Goal: Task Accomplishment & Management: Manage account settings

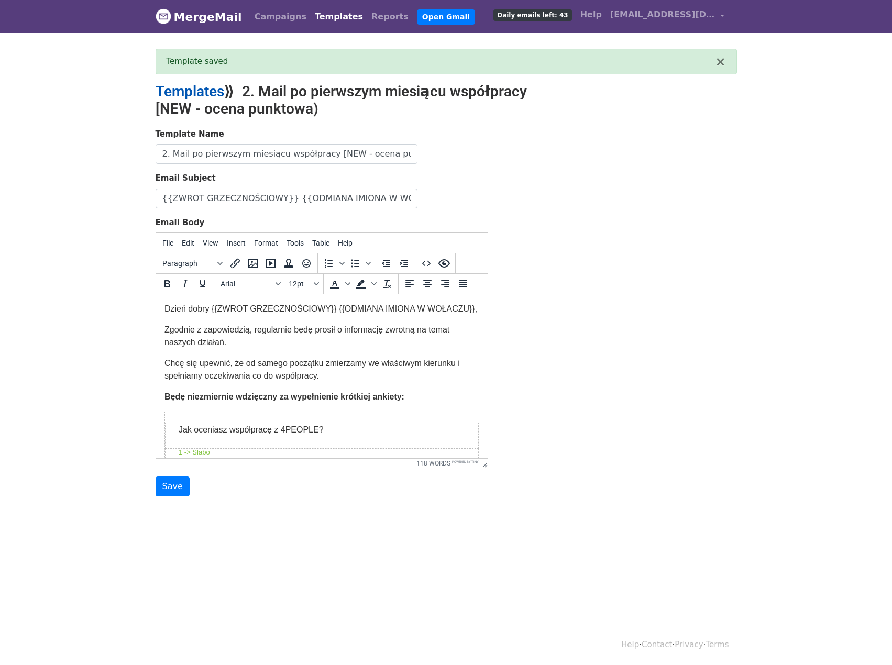
click at [206, 94] on link "Templates" at bounding box center [190, 91] width 69 height 17
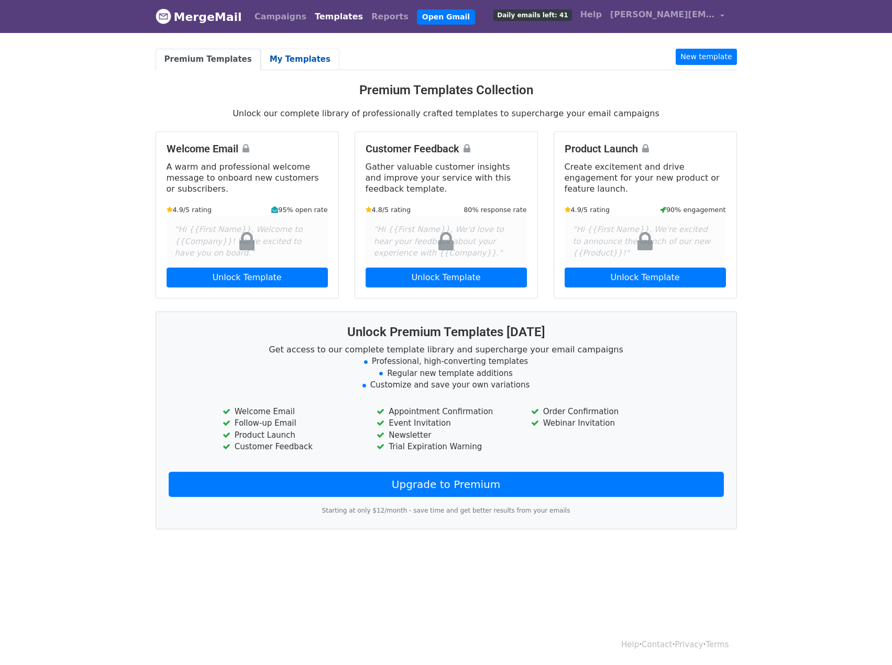
click at [277, 53] on link "My Templates" at bounding box center [300, 59] width 79 height 21
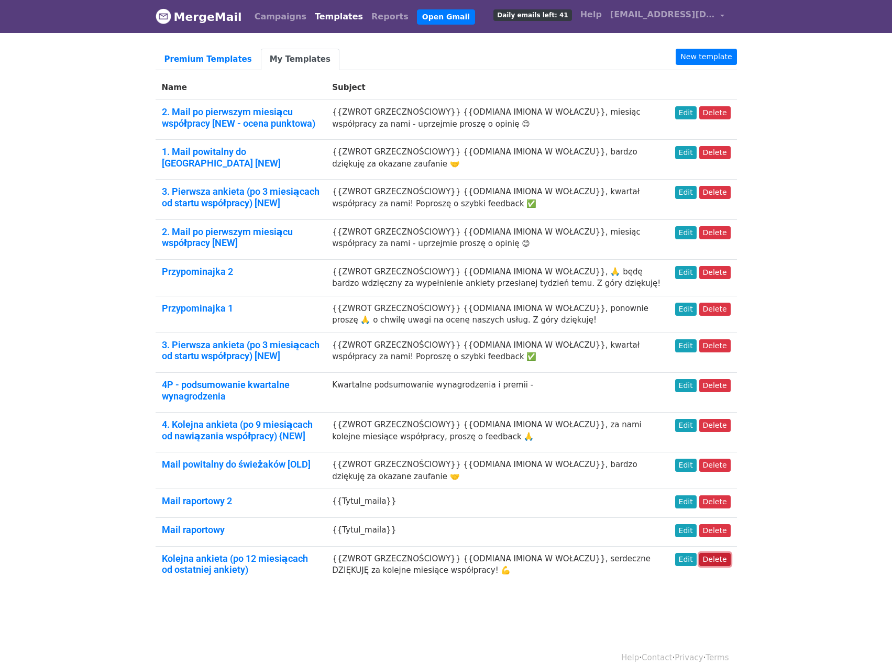
click at [716, 554] on link "Delete" at bounding box center [714, 559] width 31 height 13
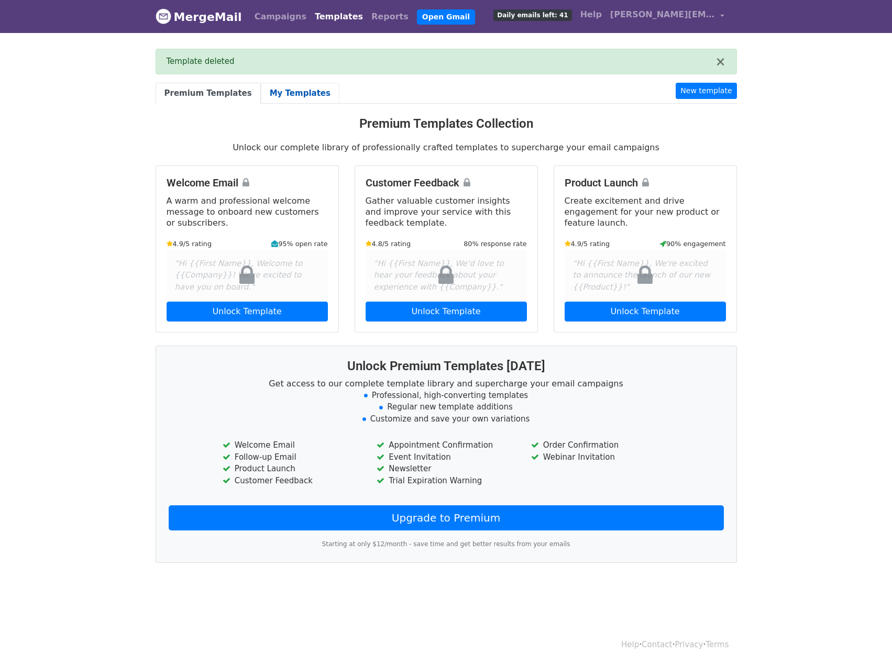
click at [289, 87] on link "My Templates" at bounding box center [300, 93] width 79 height 21
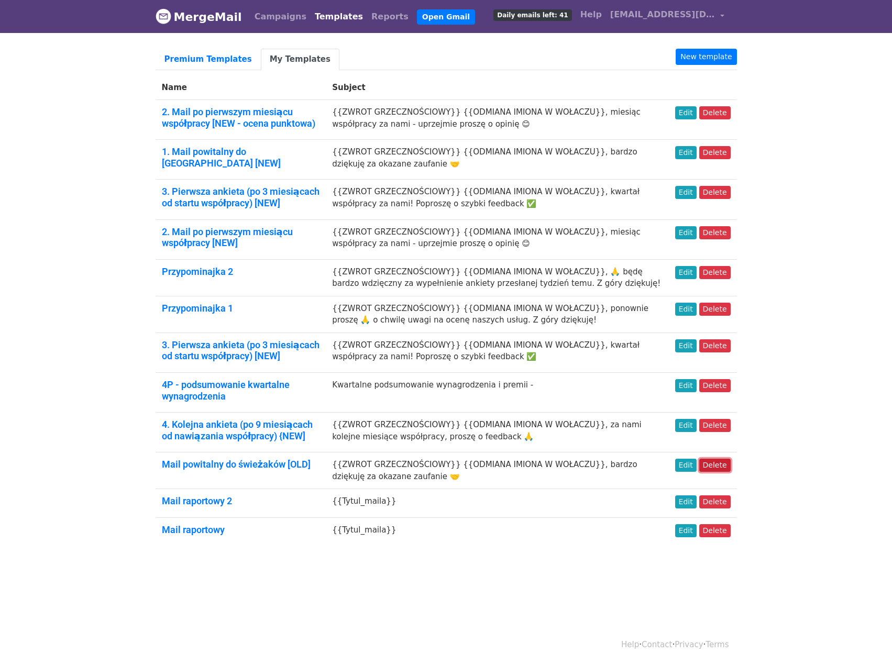
click at [713, 462] on link "Delete" at bounding box center [714, 465] width 31 height 13
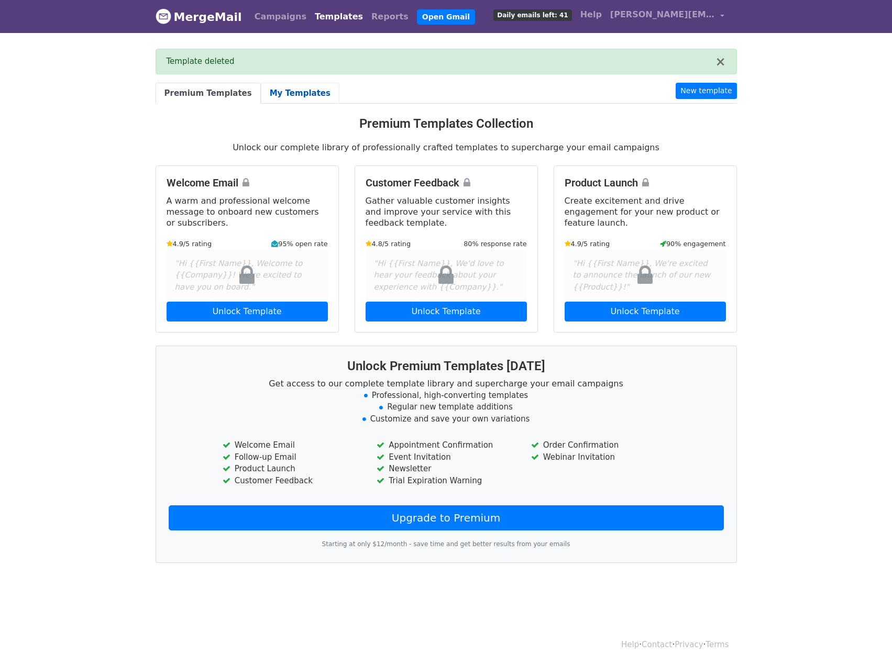
click at [295, 93] on link "My Templates" at bounding box center [300, 93] width 79 height 21
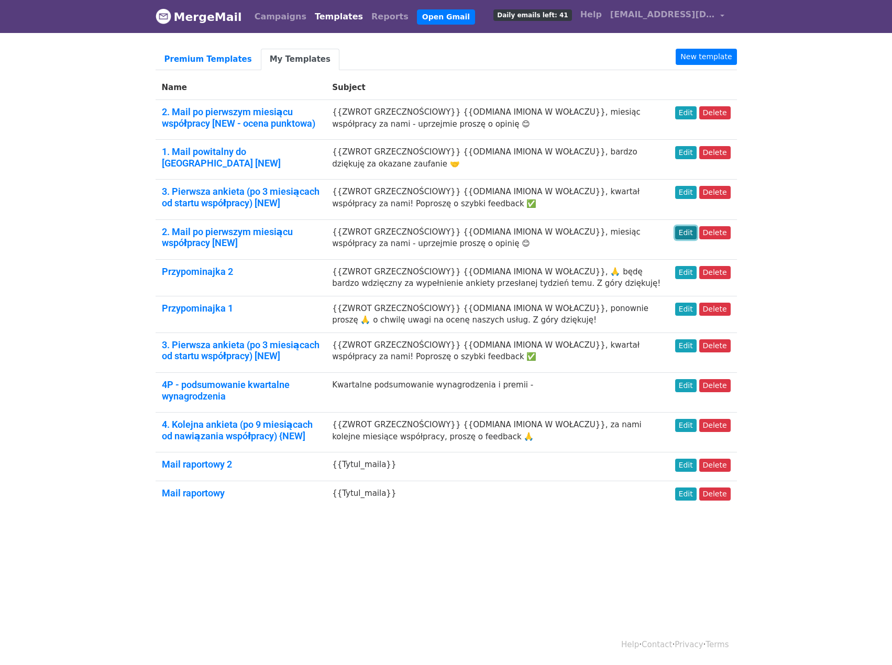
click at [693, 228] on link "Edit" at bounding box center [685, 232] width 21 height 13
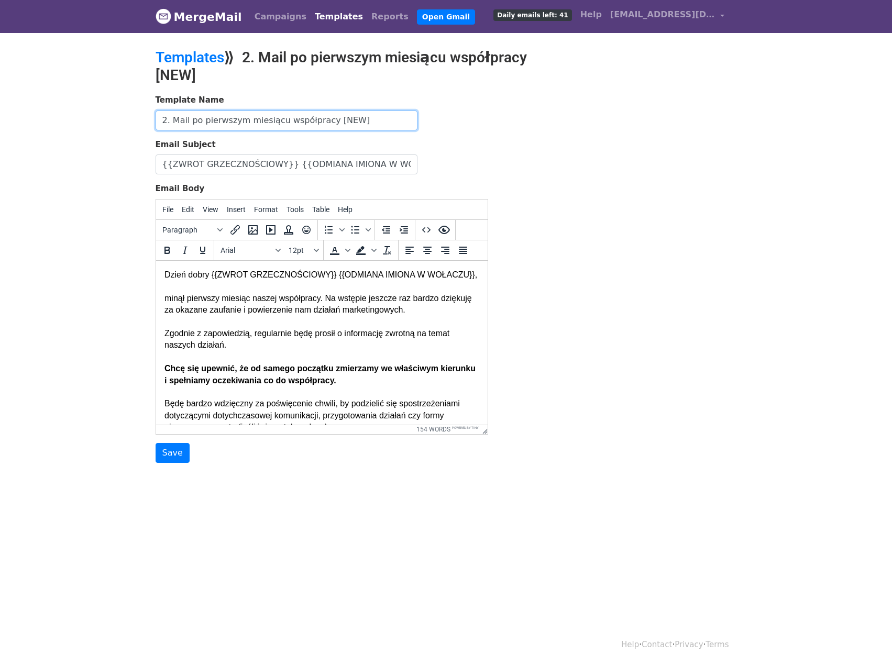
drag, startPoint x: 344, startPoint y: 123, endPoint x: 338, endPoint y: 126, distance: 6.1
click at [338, 126] on input "2. Mail po pierwszym miesiącu współpracy [NEW]" at bounding box center [287, 121] width 262 height 20
click at [338, 125] on input "2. Mail po pierwszym miesiącu współpracy [NEW]" at bounding box center [287, 121] width 262 height 20
drag, startPoint x: 342, startPoint y: 124, endPoint x: 323, endPoint y: 123, distance: 18.9
click at [323, 123] on input "2. Mail po pierwszym miesiącu współpracy [NEW]" at bounding box center [287, 121] width 262 height 20
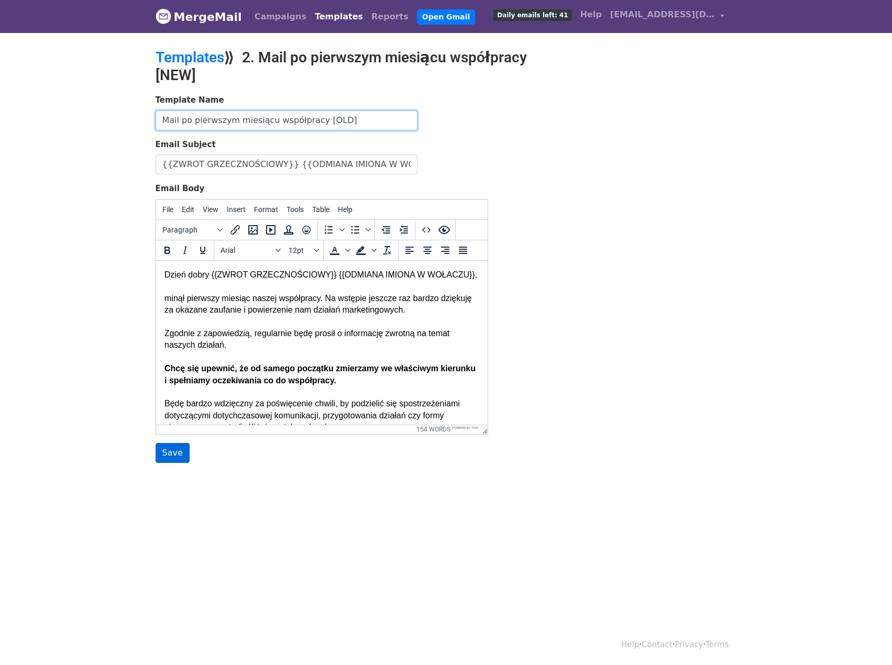
type input "Mail po pierwszym miesiącu współpracy [OLD]"
click at [171, 451] on input "Save" at bounding box center [173, 453] width 34 height 20
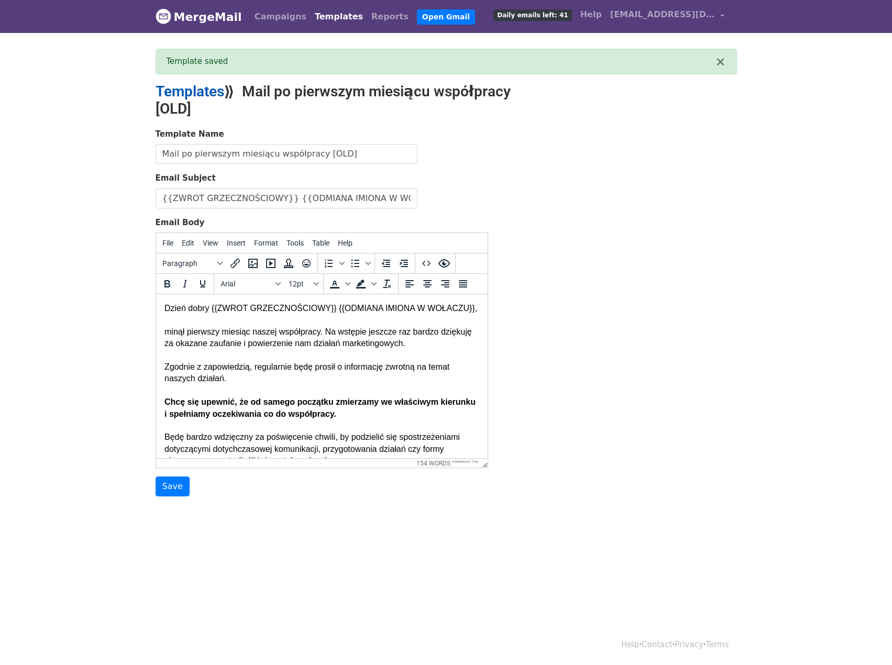
click at [205, 91] on link "Templates" at bounding box center [190, 91] width 69 height 17
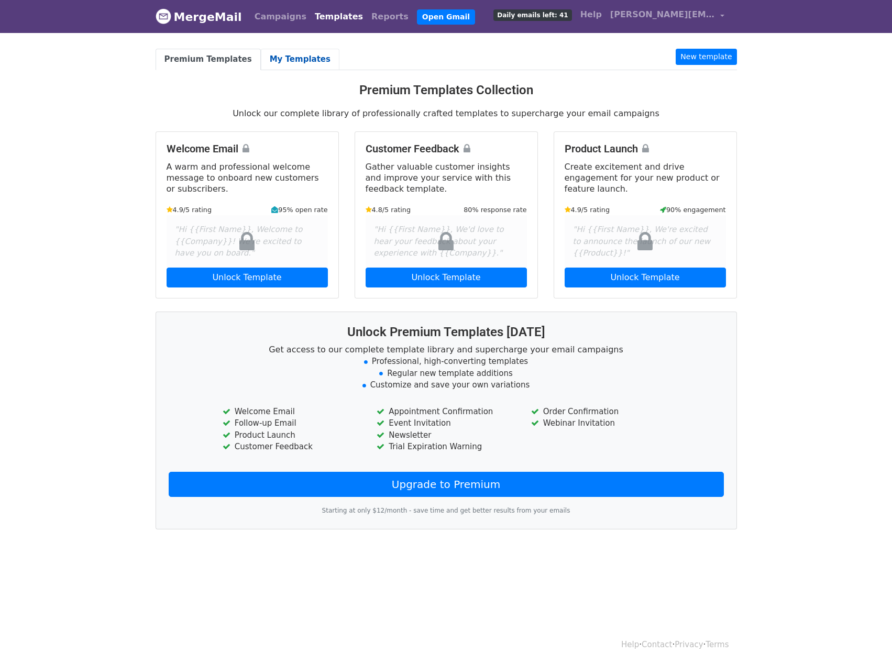
click at [287, 62] on link "My Templates" at bounding box center [300, 59] width 79 height 21
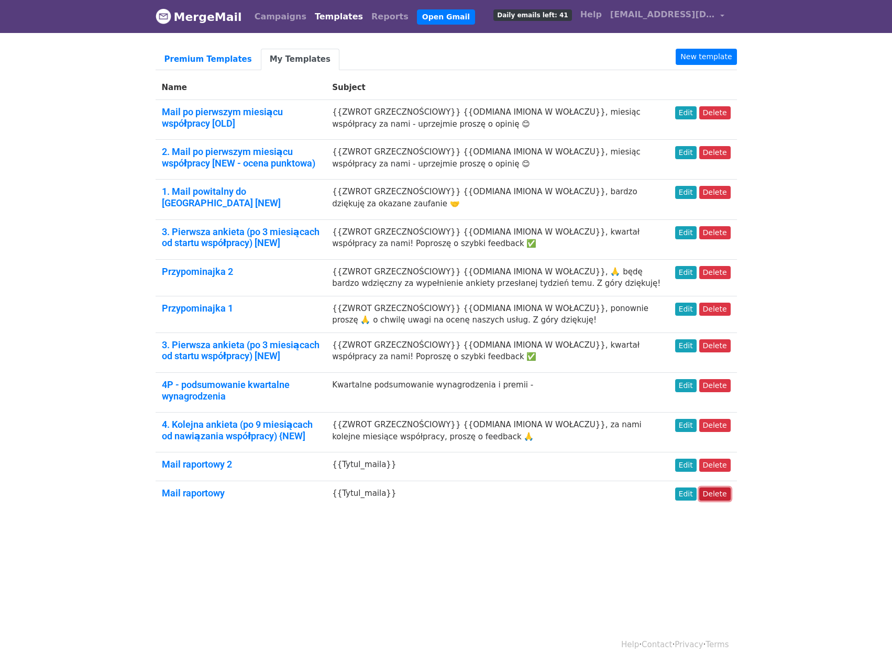
click at [718, 494] on link "Delete" at bounding box center [714, 494] width 31 height 13
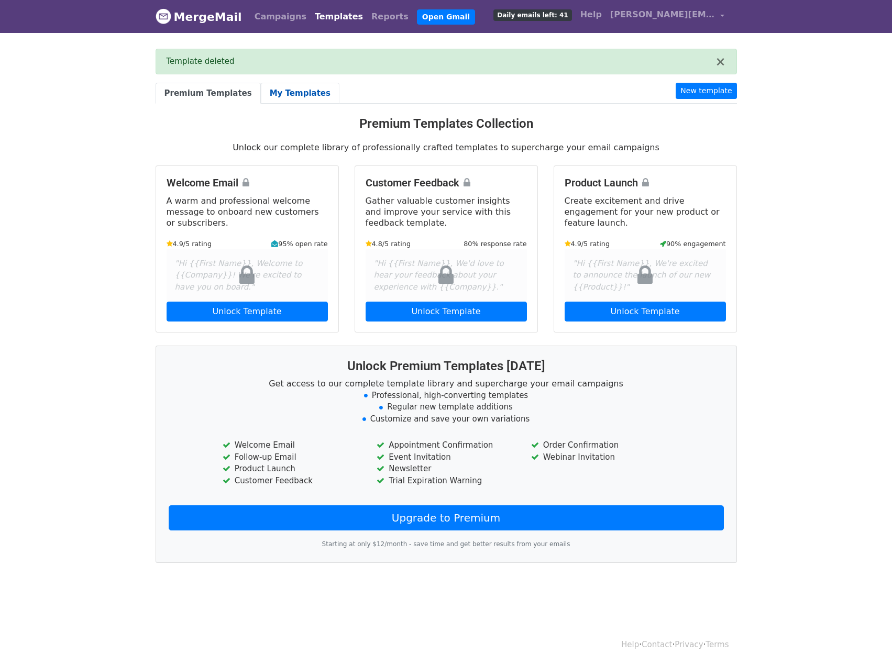
click at [275, 99] on link "My Templates" at bounding box center [300, 93] width 79 height 21
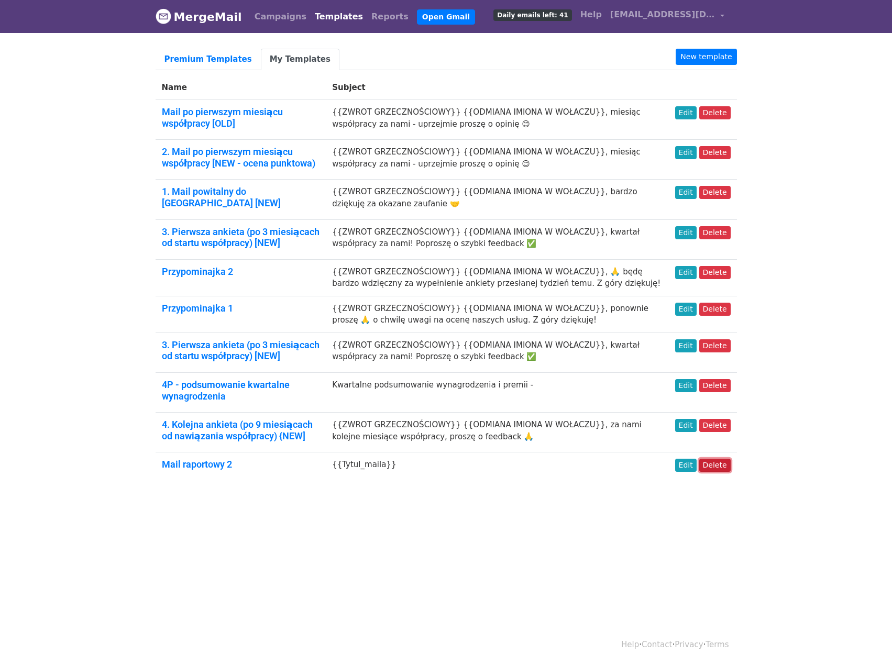
click at [722, 460] on link "Delete" at bounding box center [714, 465] width 31 height 13
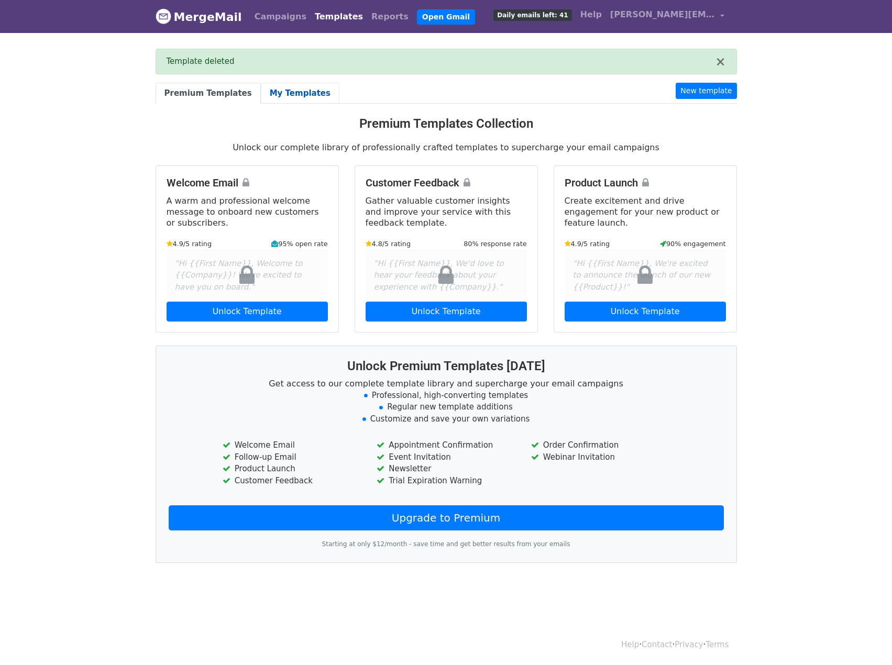
click at [295, 91] on link "My Templates" at bounding box center [300, 93] width 79 height 21
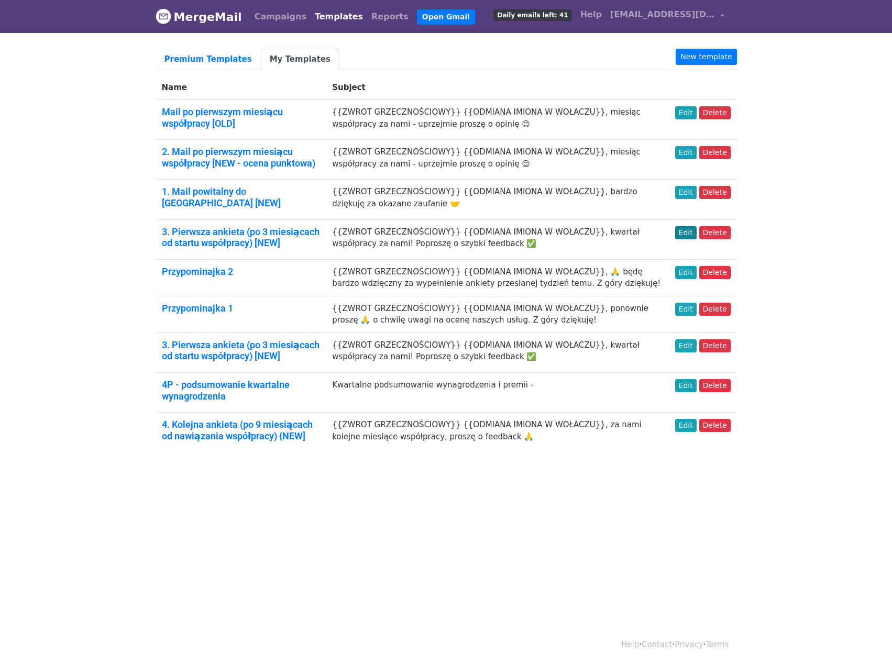
click at [680, 229] on td "Edit Delete" at bounding box center [703, 240] width 68 height 40
click at [693, 232] on link "Edit" at bounding box center [685, 232] width 21 height 13
click at [695, 341] on link "Edit" at bounding box center [685, 345] width 21 height 13
click at [719, 344] on link "Delete" at bounding box center [714, 345] width 31 height 13
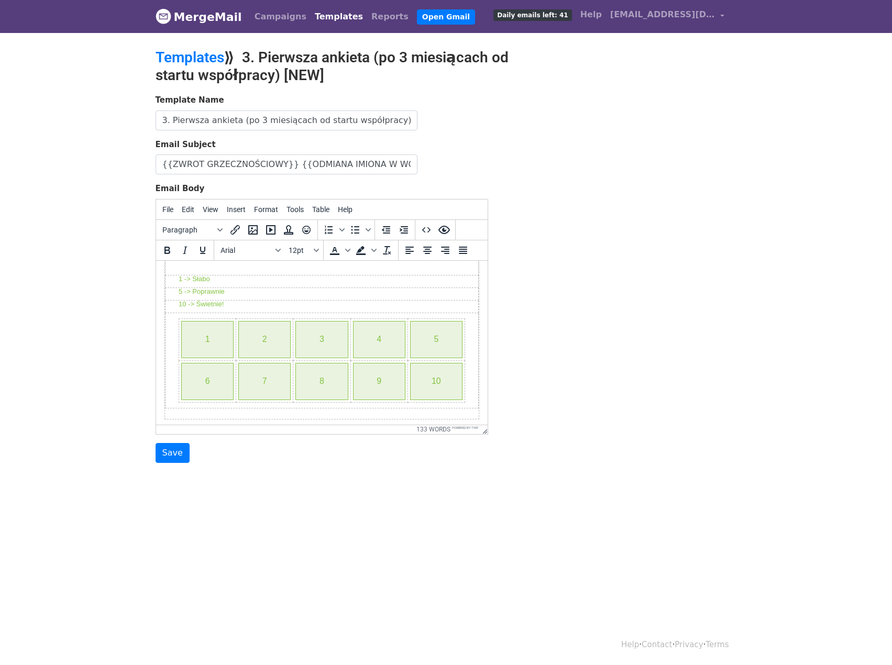
scroll to position [210, 0]
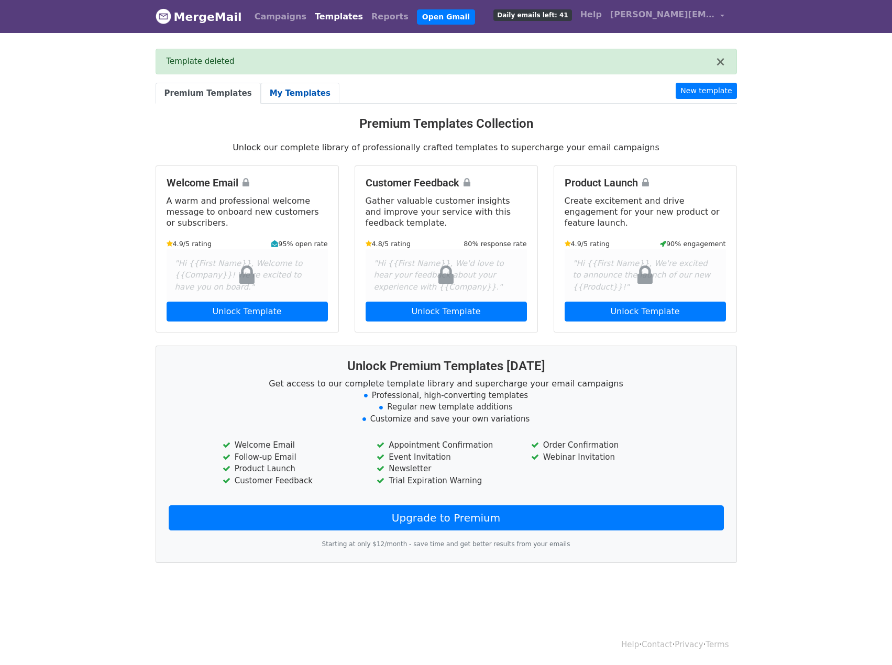
click at [292, 94] on link "My Templates" at bounding box center [300, 93] width 79 height 21
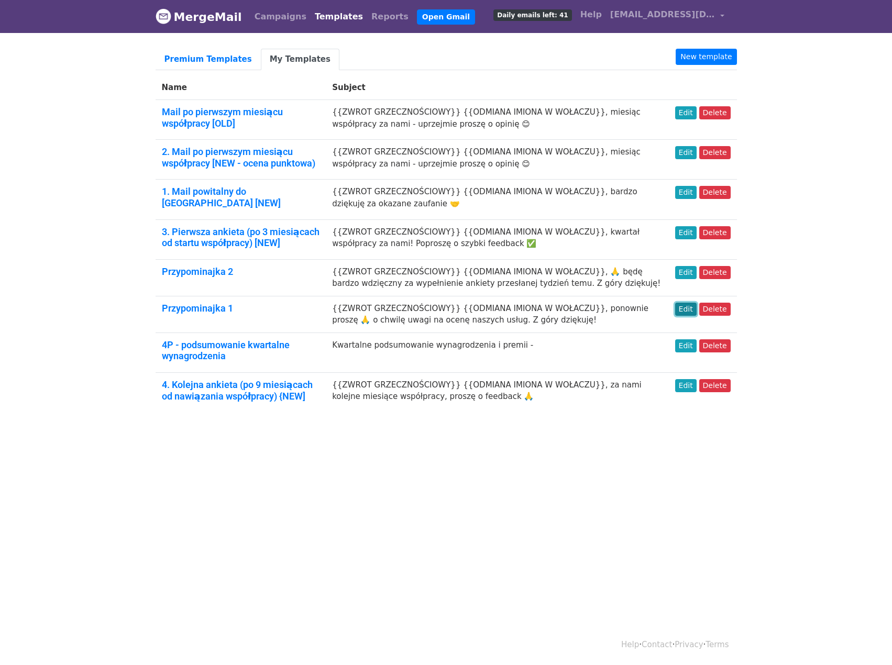
click at [695, 303] on link "Edit" at bounding box center [685, 309] width 21 height 13
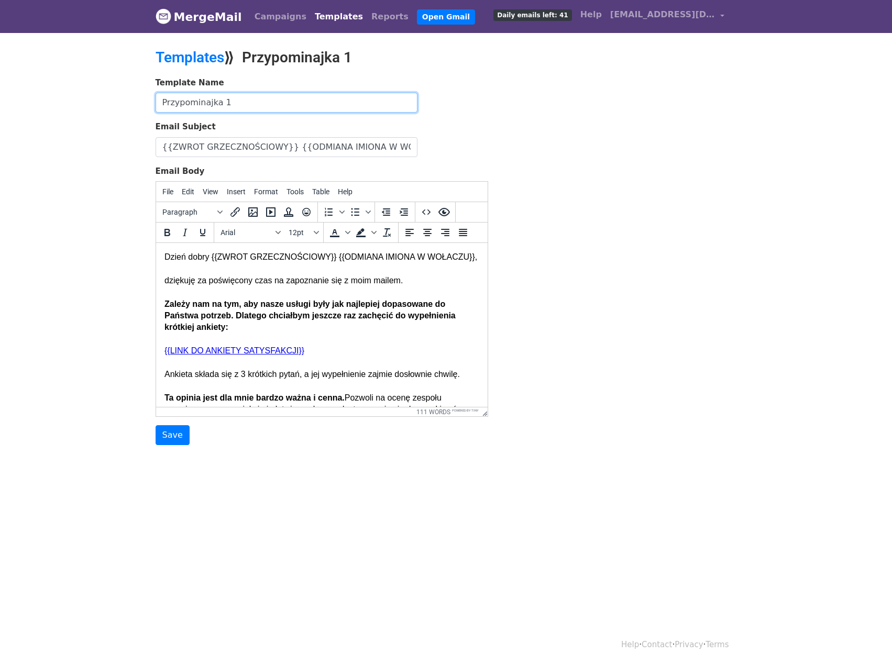
click at [163, 102] on input "Przypominajka 1" at bounding box center [287, 103] width 262 height 20
type input "5. Przypominajka 1"
click at [172, 433] on input "Save" at bounding box center [173, 435] width 34 height 20
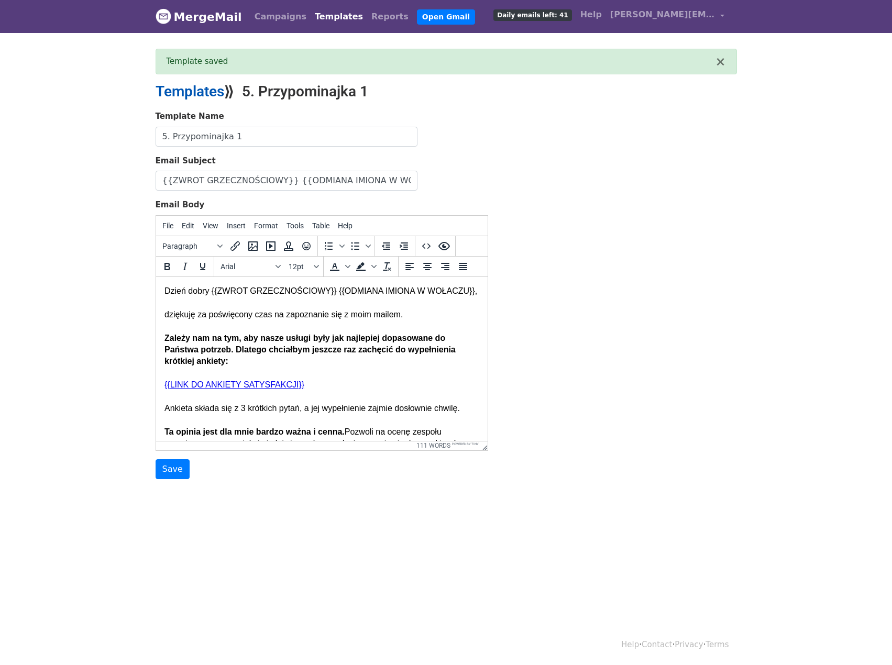
click at [205, 95] on link "Templates" at bounding box center [190, 91] width 69 height 17
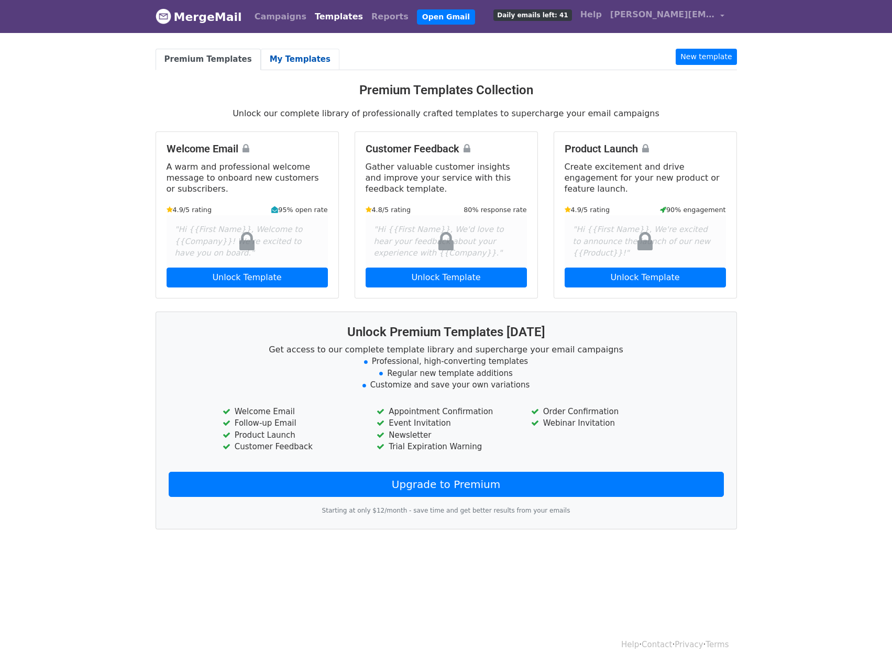
click at [277, 58] on link "My Templates" at bounding box center [300, 59] width 79 height 21
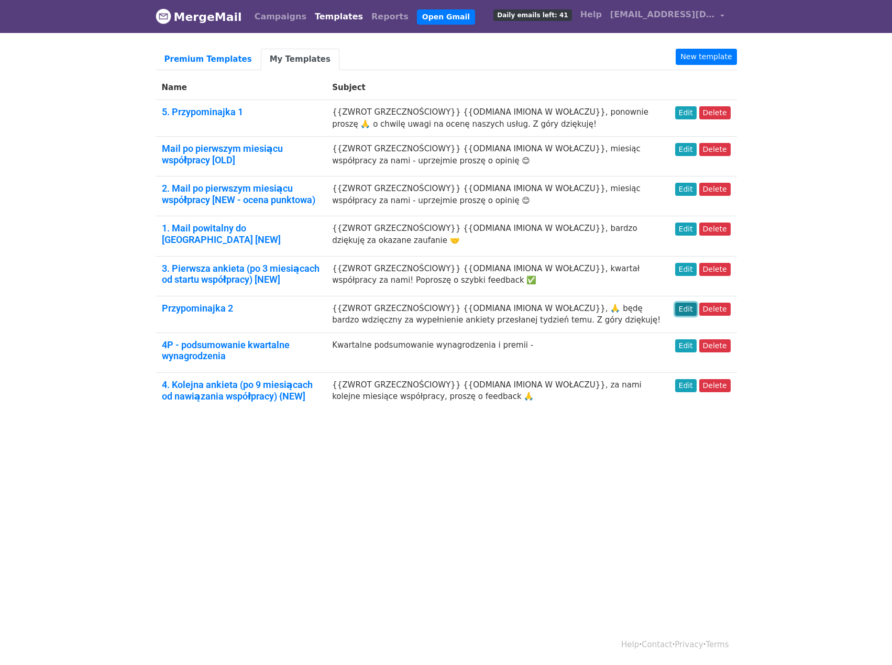
click at [692, 307] on link "Edit" at bounding box center [685, 309] width 21 height 13
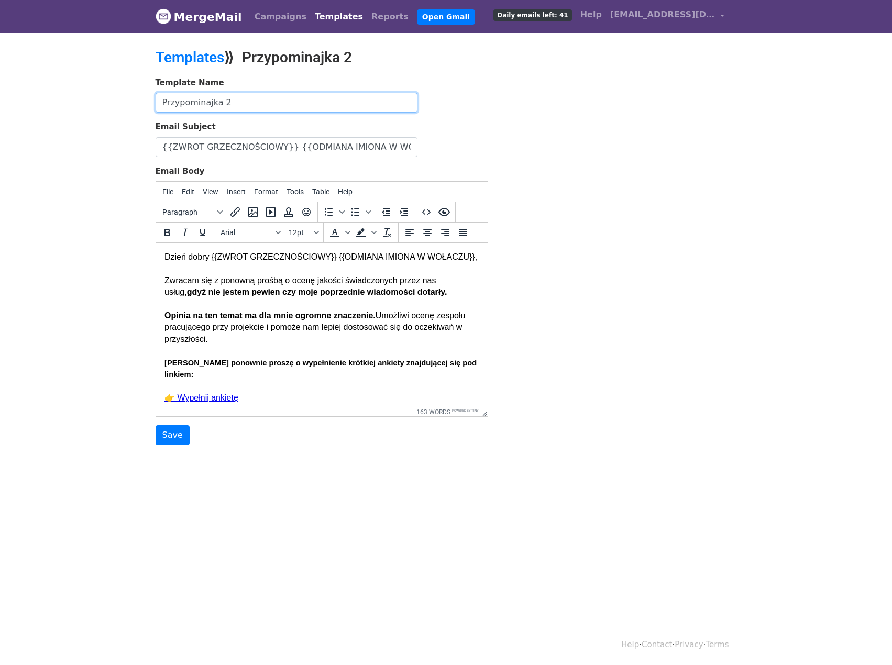
click at [161, 97] on input "Przypominajka 2" at bounding box center [287, 103] width 262 height 20
type input "6. Przypominajka 2"
click at [171, 435] on input "Save" at bounding box center [173, 435] width 34 height 20
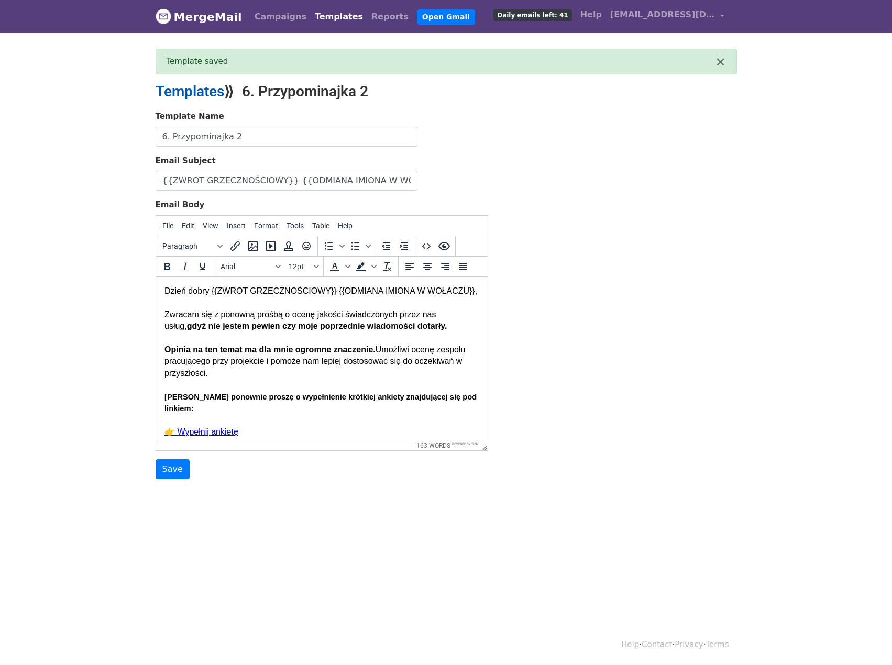
click at [179, 92] on link "Templates" at bounding box center [190, 91] width 69 height 17
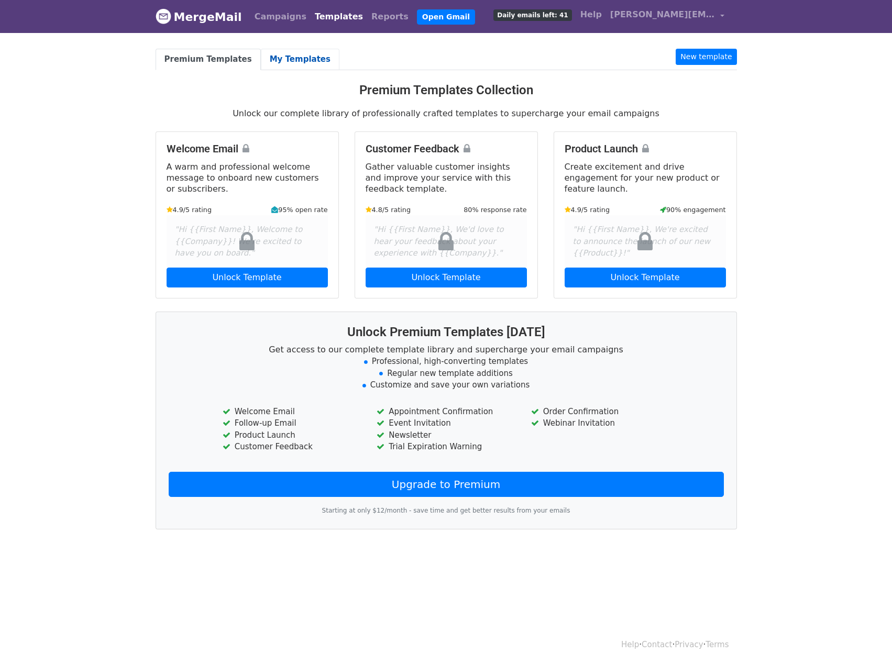
click at [295, 61] on link "My Templates" at bounding box center [300, 59] width 79 height 21
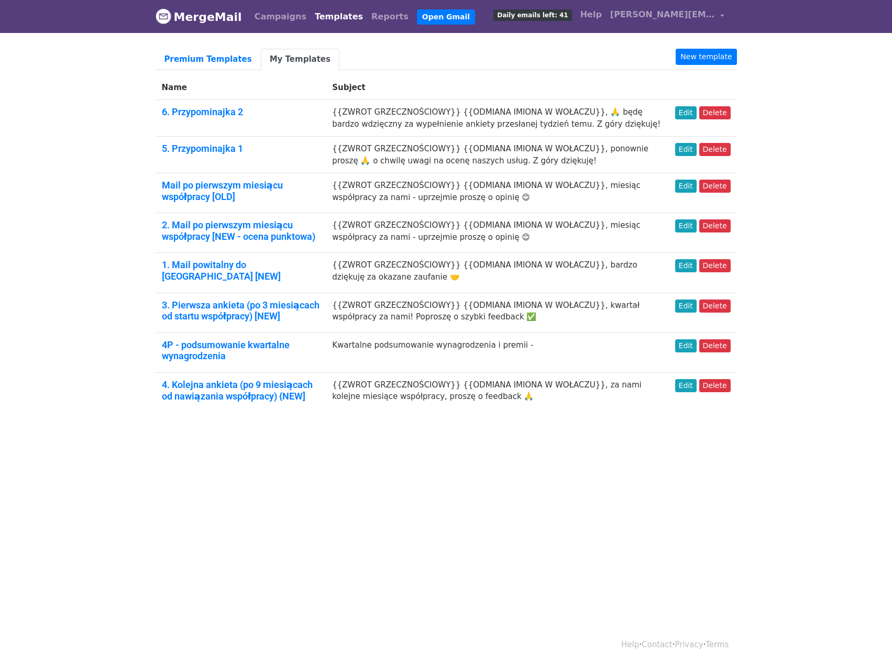
click at [361, 476] on html "MergeMail Campaigns Templates Reports Open Gmail Daily emails left: 41 Help [PE…" at bounding box center [446, 332] width 892 height 665
click at [694, 231] on link "Edit" at bounding box center [685, 226] width 21 height 13
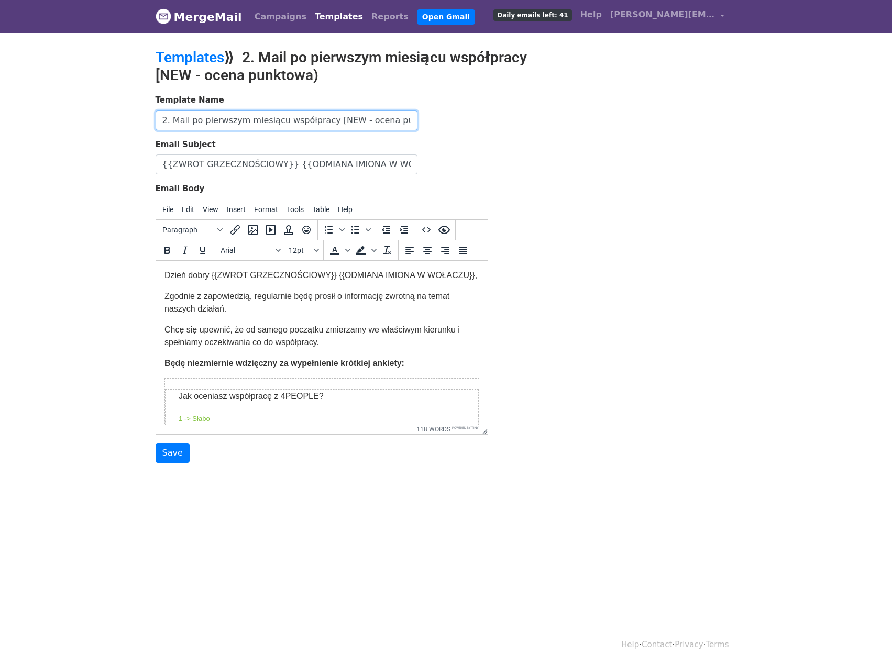
scroll to position [0, 3]
drag, startPoint x: 317, startPoint y: 118, endPoint x: 949, endPoint y: 179, distance: 634.8
click at [892, 179] on html "MergeMail Campaigns Templates Reports Open Gmail Daily emails left: 41 Help pol…" at bounding box center [446, 332] width 892 height 665
type input "2. Mail po pierwszym miesiącu współpracy"
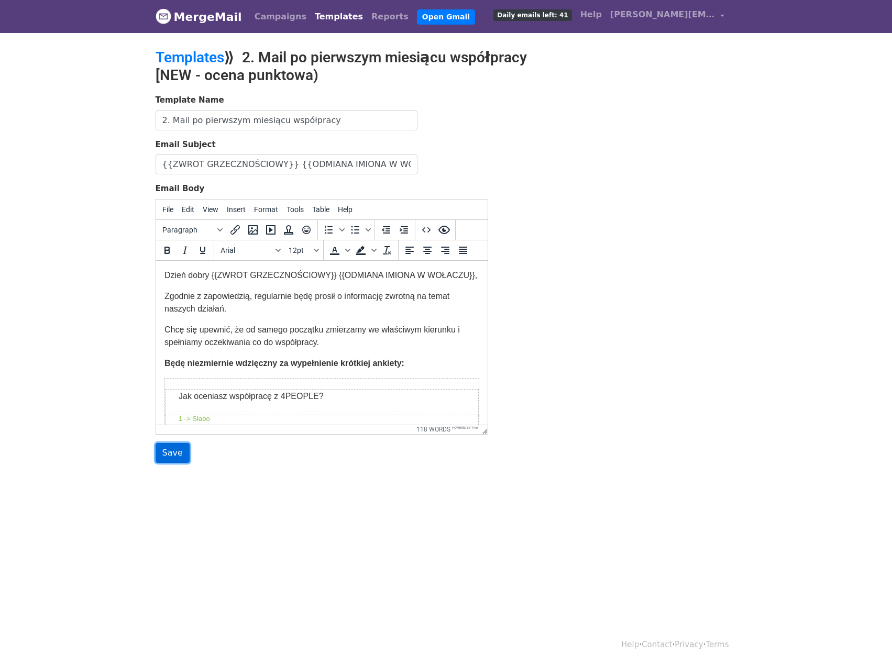
click at [177, 455] on input "Save" at bounding box center [173, 453] width 34 height 20
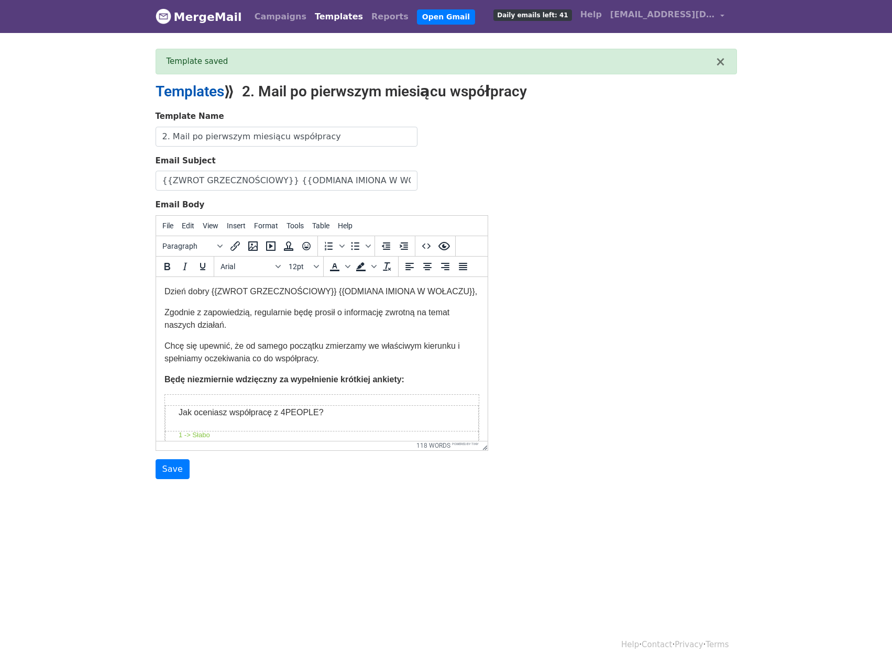
click at [207, 83] on link "Templates" at bounding box center [190, 91] width 69 height 17
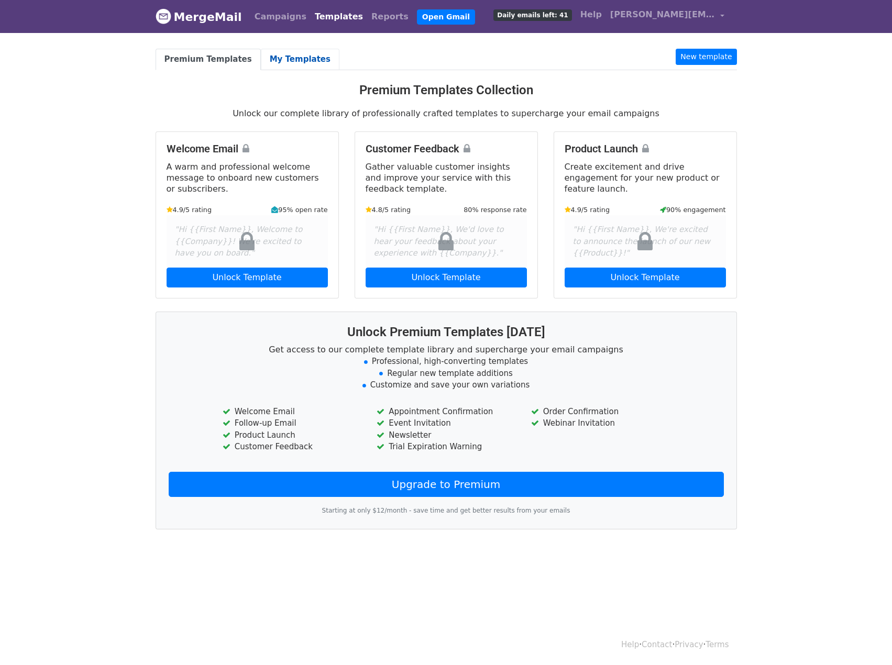
click at [261, 53] on link "My Templates" at bounding box center [300, 59] width 79 height 21
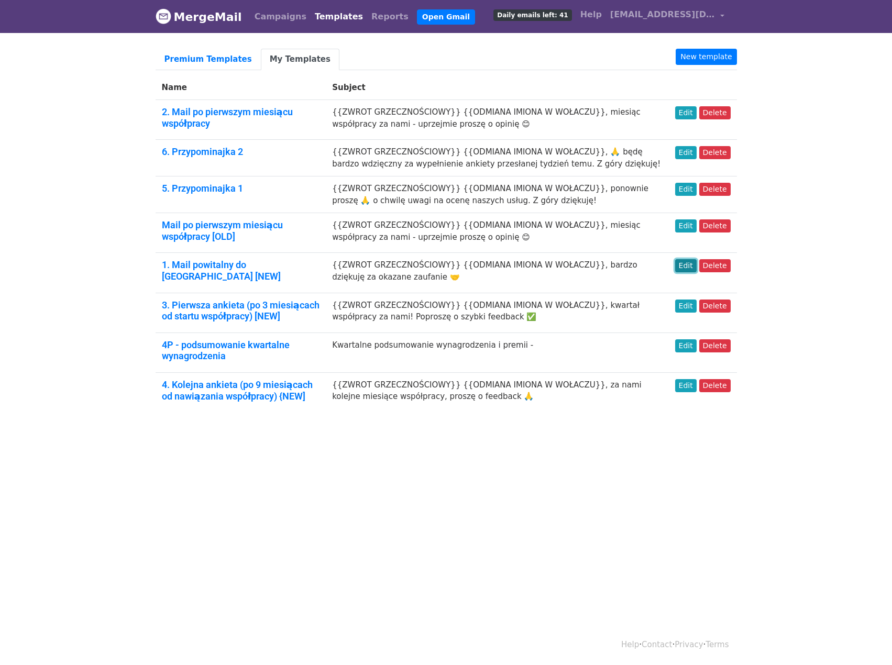
click at [697, 266] on link "Edit" at bounding box center [685, 265] width 21 height 13
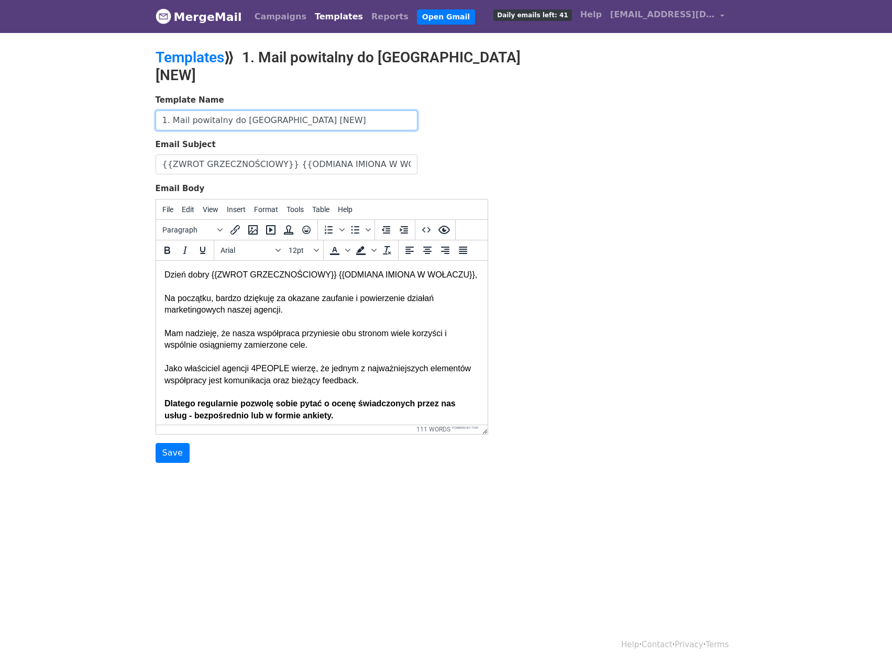
drag, startPoint x: 277, startPoint y: 101, endPoint x: 412, endPoint y: 95, distance: 135.8
click at [412, 111] on input "1. Mail powitalny do świeżaków [NEW]" at bounding box center [287, 121] width 262 height 20
type input "1. Mail powitalny do świeżaków"
click at [161, 447] on body "MergeMail Campaigns Templates Reports Open Gmail Daily emails left: 41 Help pol…" at bounding box center [446, 252] width 892 height 505
click at [170, 443] on input "Save" at bounding box center [173, 453] width 34 height 20
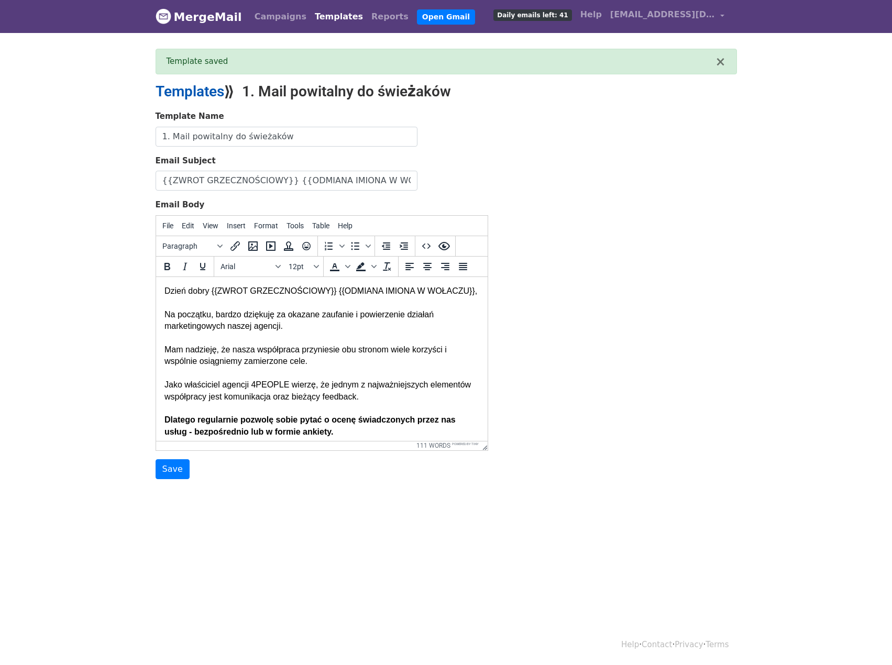
click at [202, 92] on link "Templates" at bounding box center [190, 91] width 69 height 17
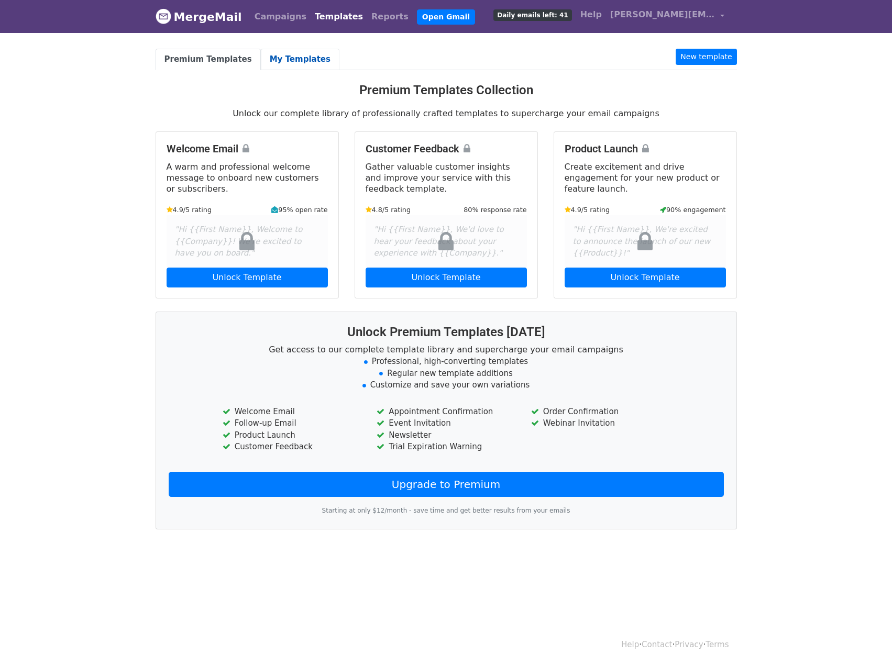
click at [302, 60] on link "My Templates" at bounding box center [300, 59] width 79 height 21
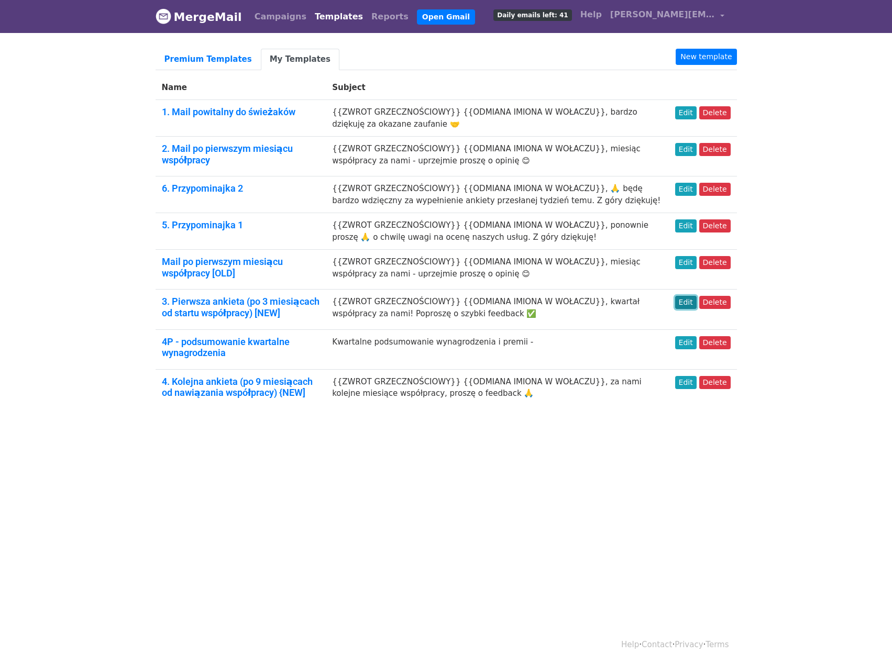
click at [691, 299] on link "Edit" at bounding box center [685, 302] width 21 height 13
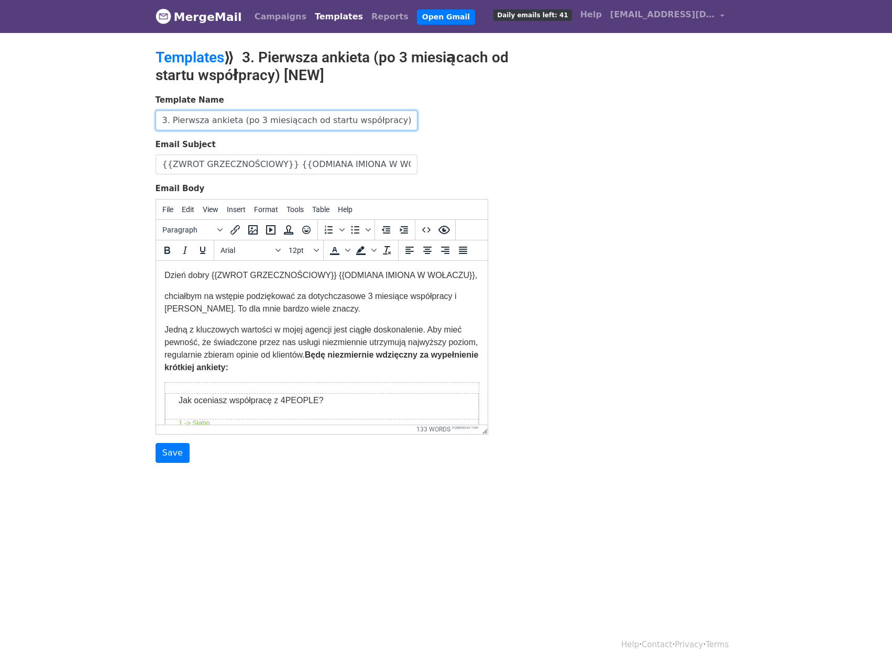
drag, startPoint x: 378, startPoint y: 123, endPoint x: 574, endPoint y: 111, distance: 196.3
click at [574, 111] on div "Template Name 3. Pierwsza ankieta (po 3 miesiącach od startu współpracy) [NEW] …" at bounding box center [446, 278] width 597 height 369
type input "3. Pierwsza ankieta (po 3 miesiącach od startu współpracy)"
click at [655, 114] on div "Template Name 3. Pierwsza ankieta (po 3 miesiącach od startu współpracy) Email …" at bounding box center [446, 278] width 597 height 369
click at [157, 458] on input "Save" at bounding box center [173, 453] width 34 height 20
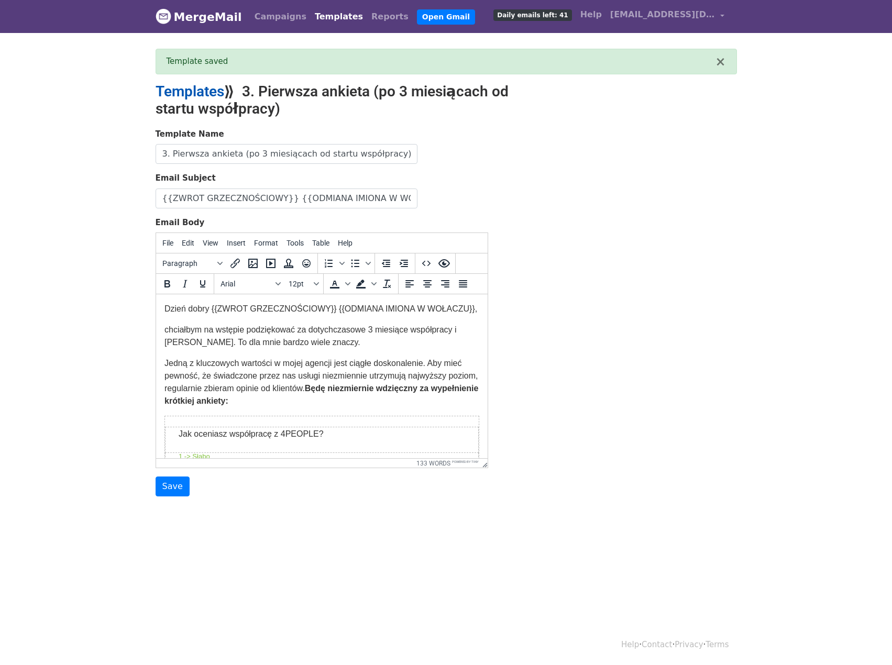
click at [209, 93] on link "Templates" at bounding box center [190, 91] width 69 height 17
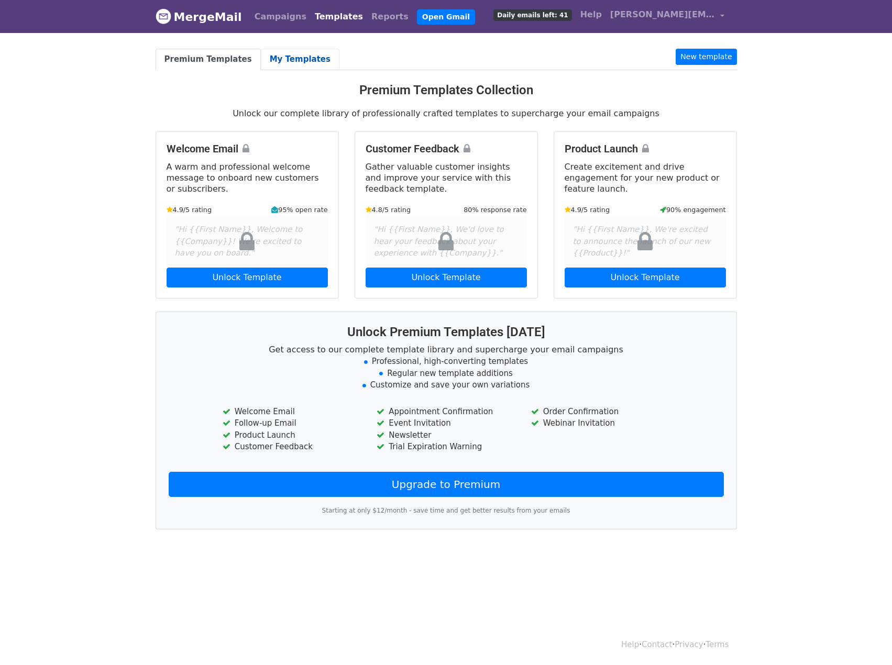
click at [295, 62] on link "My Templates" at bounding box center [300, 59] width 79 height 21
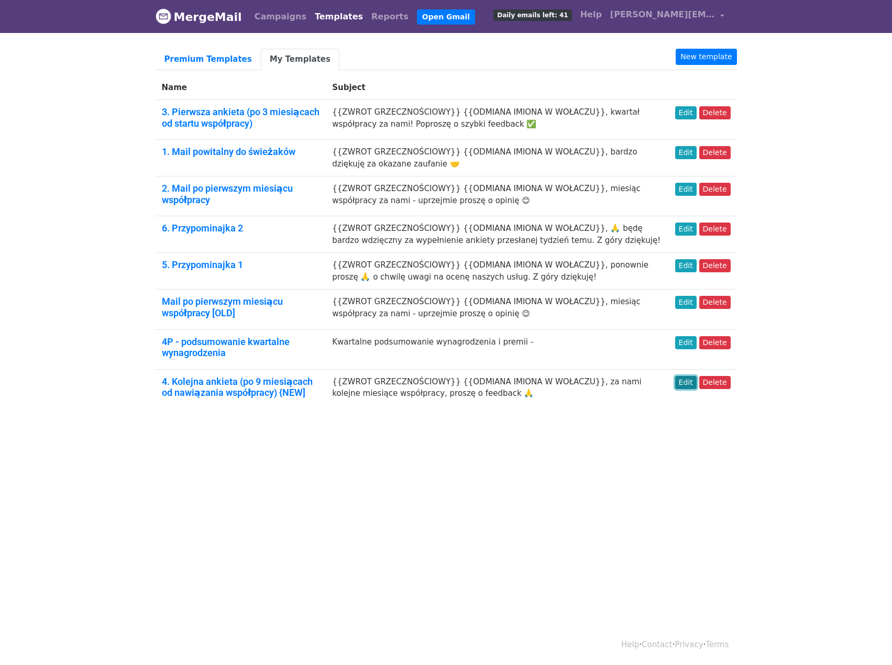
click at [691, 385] on link "Edit" at bounding box center [685, 382] width 21 height 13
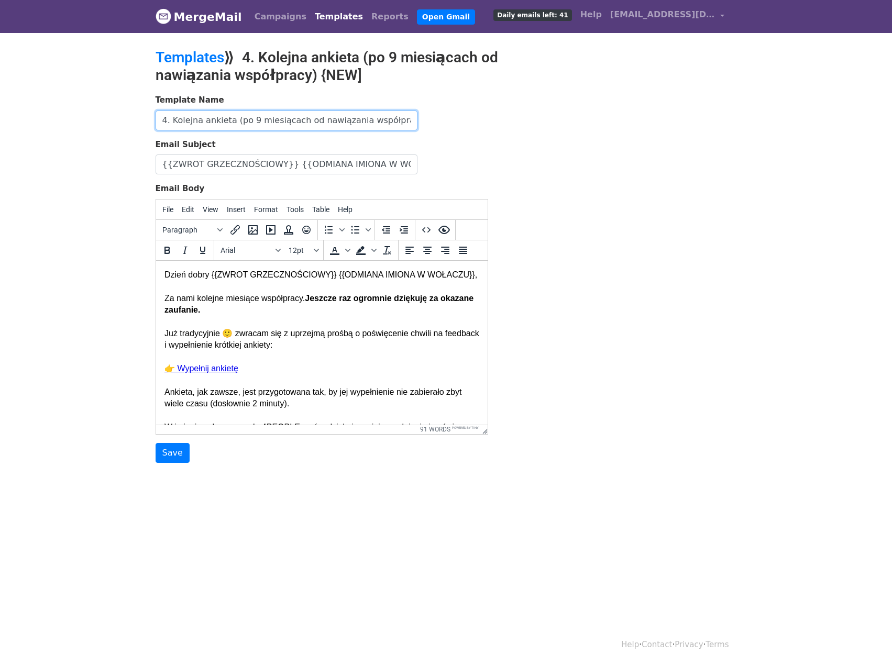
scroll to position [0, 7]
drag, startPoint x: 392, startPoint y: 119, endPoint x: 757, endPoint y: 147, distance: 365.2
click at [697, 132] on div "Template Name 4. Kolejna ankieta (po 9 miesiącach od nawiązania współpracy) {NE…" at bounding box center [446, 278] width 597 height 369
type input "4. Kolejna ankieta (po 9 miesiącach od nawiązania współpracy)"
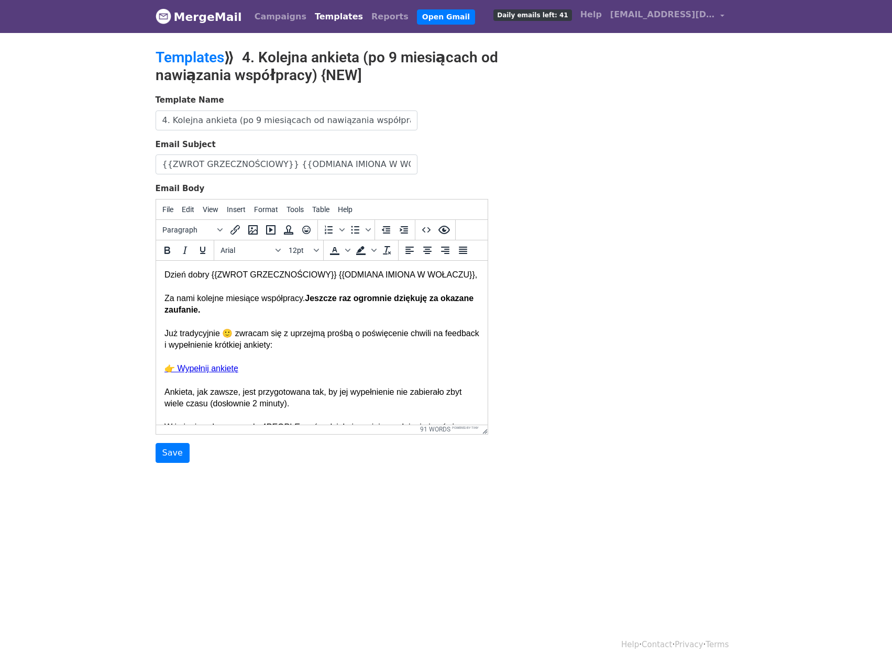
click at [706, 159] on div "Template Name 4. Kolejna ankieta (po 9 miesiącach od nawiązania współpracy) Ema…" at bounding box center [446, 278] width 597 height 369
click at [174, 455] on input "Save" at bounding box center [173, 453] width 34 height 20
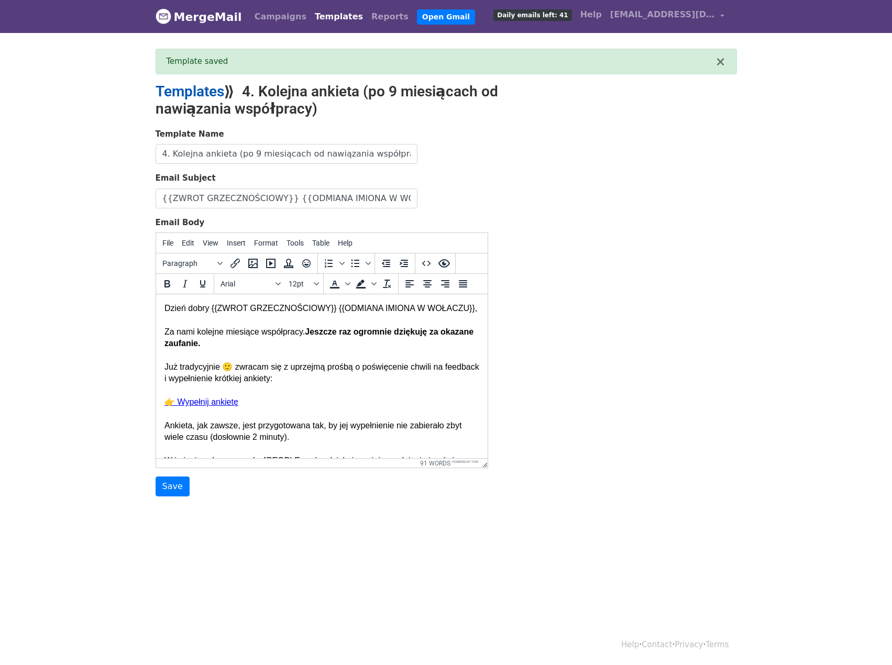
click at [216, 95] on link "Templates" at bounding box center [190, 91] width 69 height 17
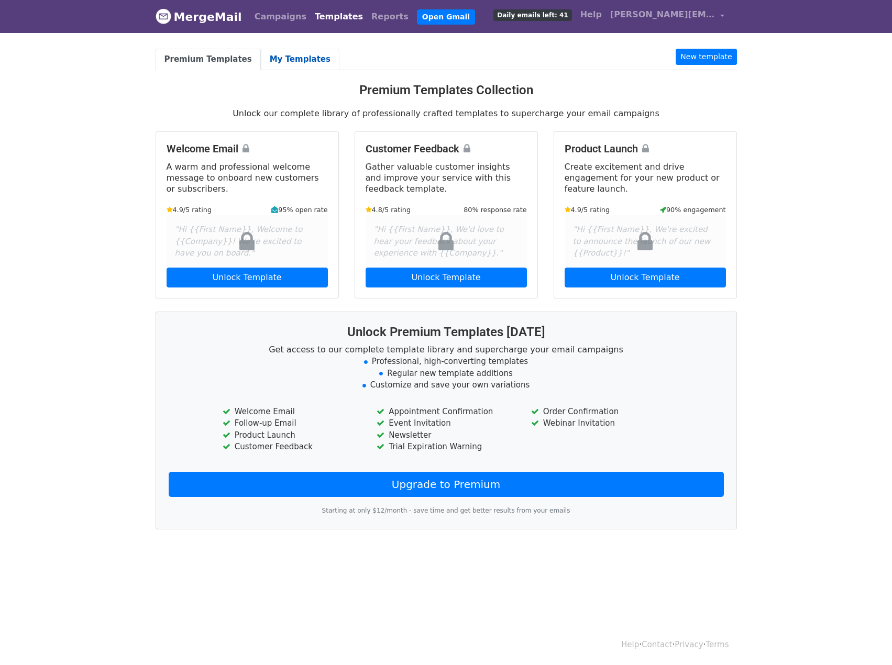
click at [294, 58] on link "My Templates" at bounding box center [300, 59] width 79 height 21
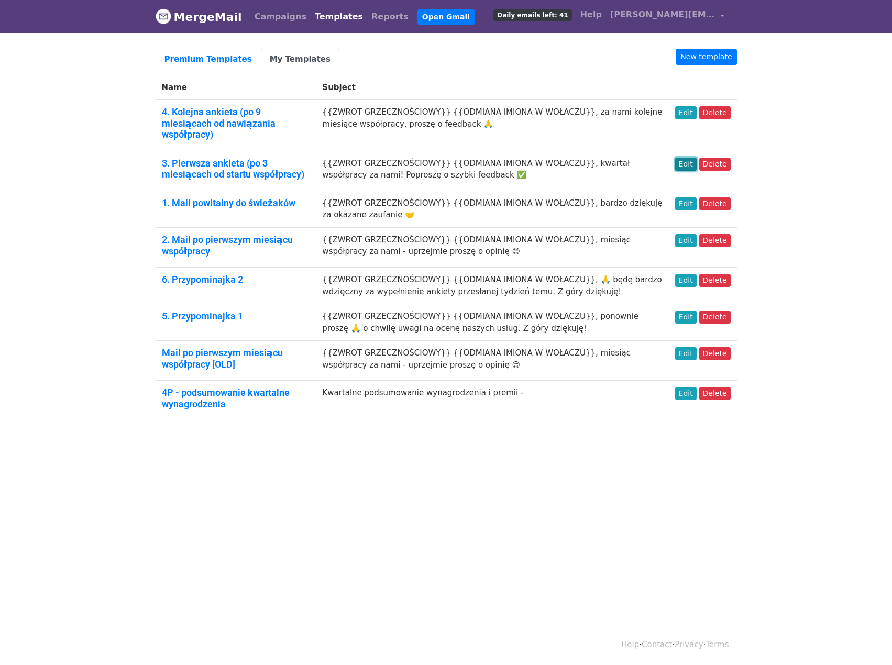
click at [691, 158] on link "Edit" at bounding box center [685, 164] width 21 height 13
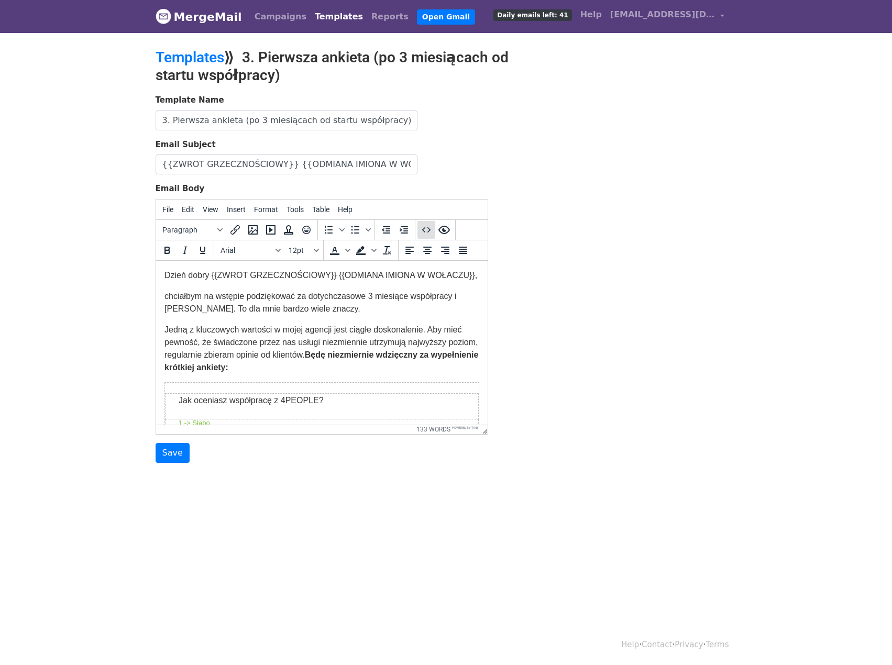
click at [424, 229] on icon "Source code" at bounding box center [426, 230] width 13 height 13
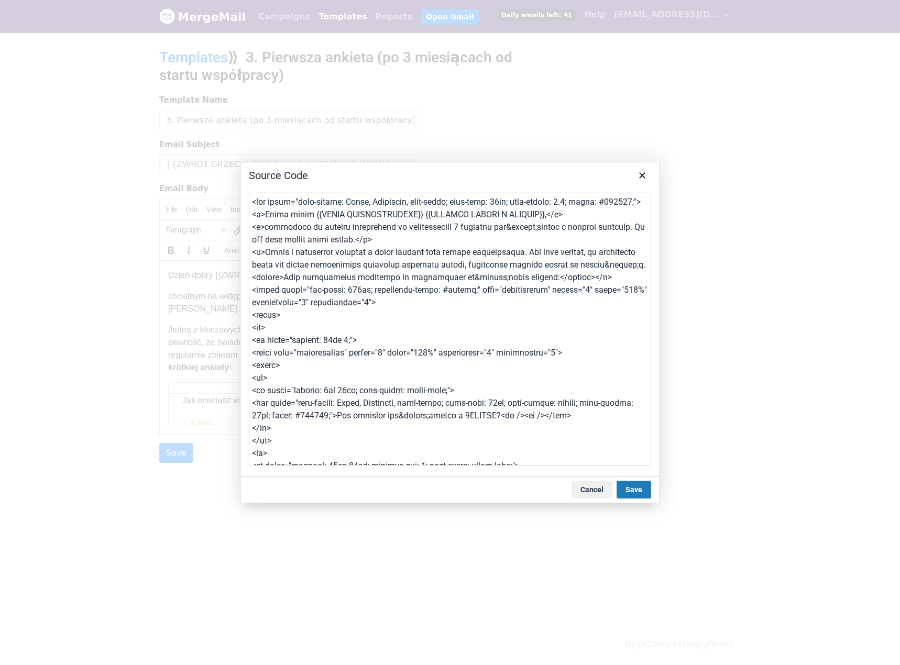
click at [398, 278] on textarea at bounding box center [450, 329] width 402 height 273
click at [584, 488] on button "Cancel" at bounding box center [592, 490] width 41 height 18
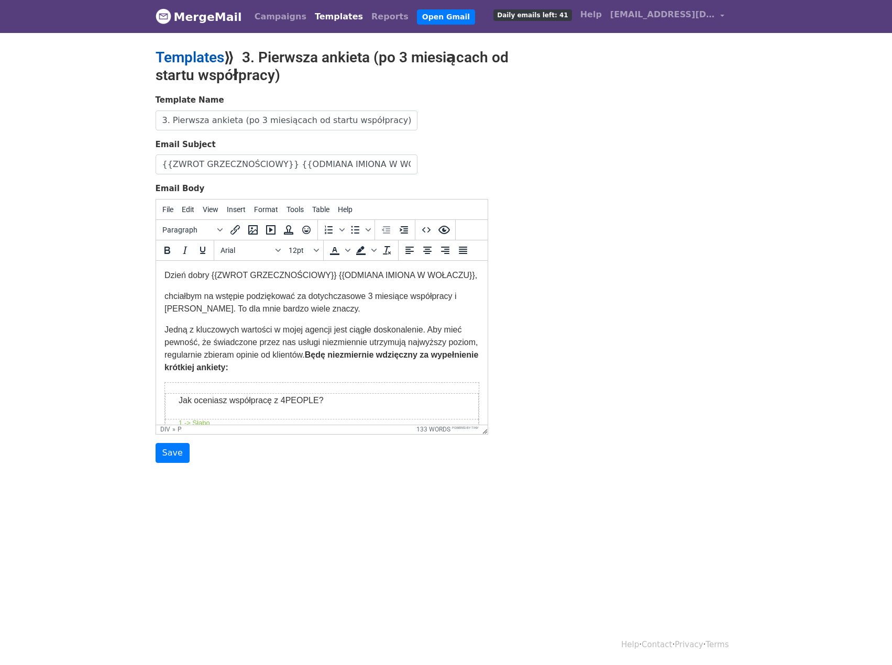
click at [210, 63] on link "Templates" at bounding box center [190, 57] width 69 height 17
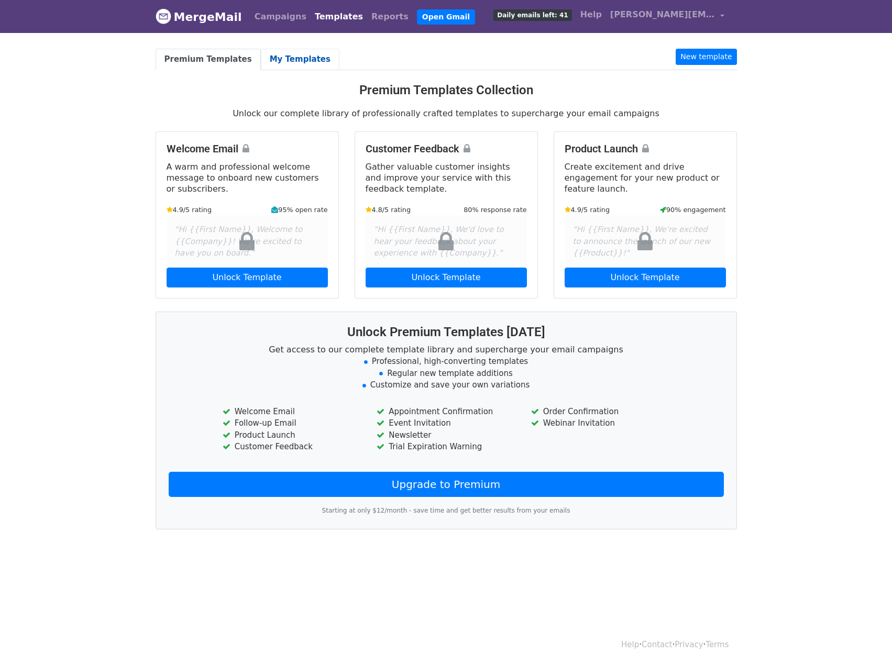
click at [277, 60] on link "My Templates" at bounding box center [300, 59] width 79 height 21
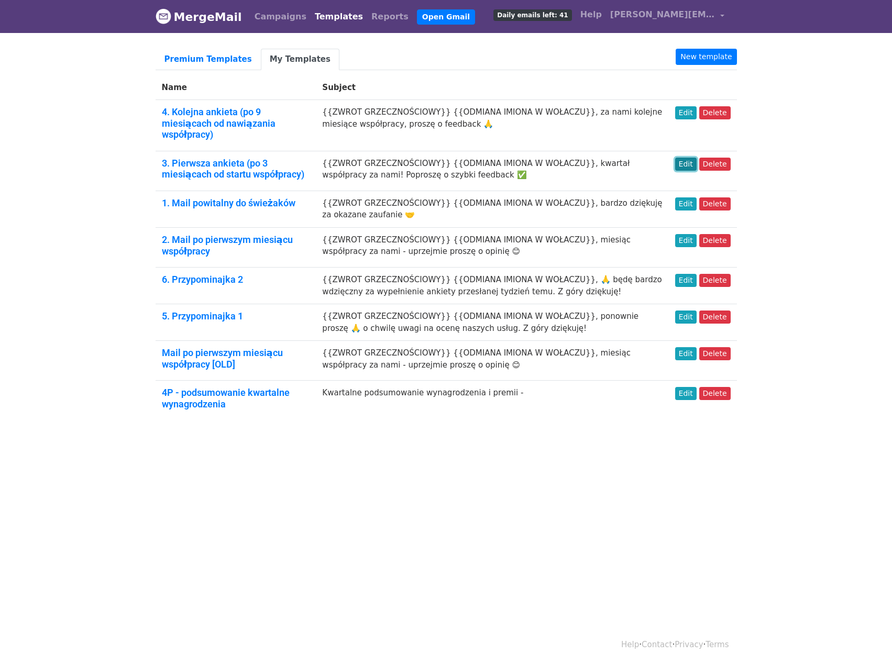
click at [689, 158] on link "Edit" at bounding box center [685, 164] width 21 height 13
click at [713, 51] on link "New template" at bounding box center [706, 57] width 61 height 16
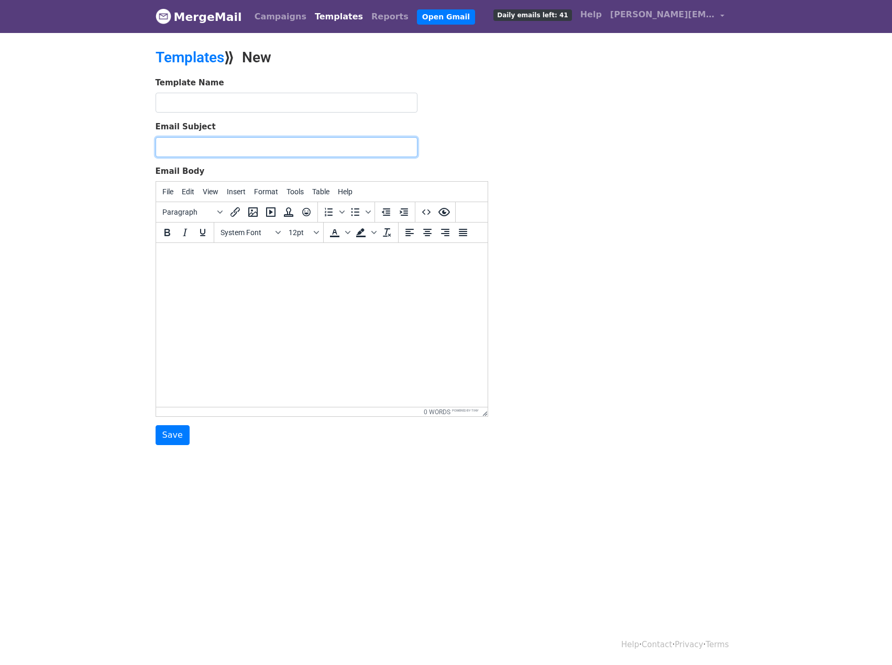
click at [265, 147] on input "Email Subject" at bounding box center [287, 147] width 262 height 20
click at [158, 271] on html at bounding box center [322, 257] width 332 height 28
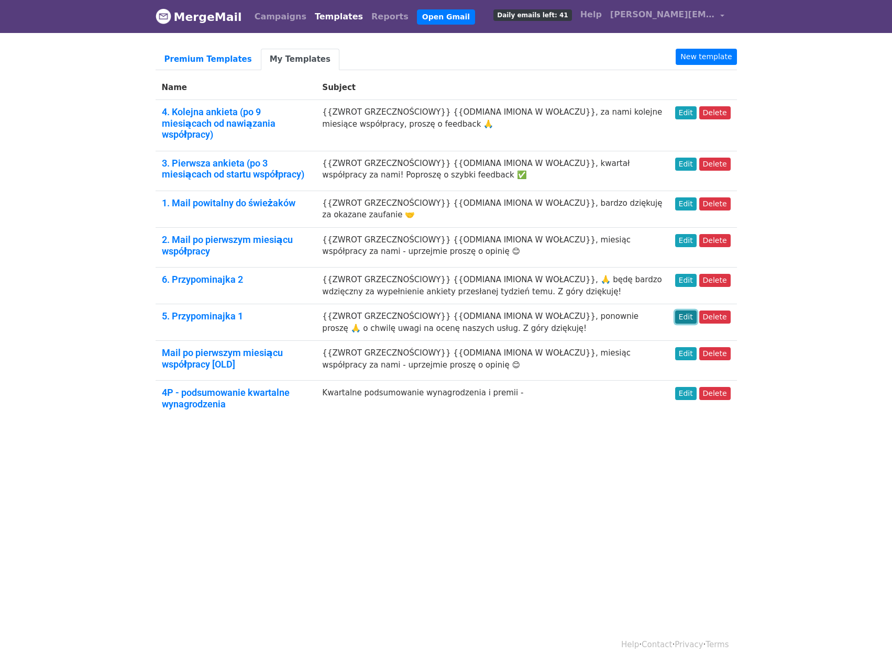
click at [696, 311] on link "Edit" at bounding box center [685, 317] width 21 height 13
click at [724, 56] on link "New template" at bounding box center [706, 57] width 61 height 16
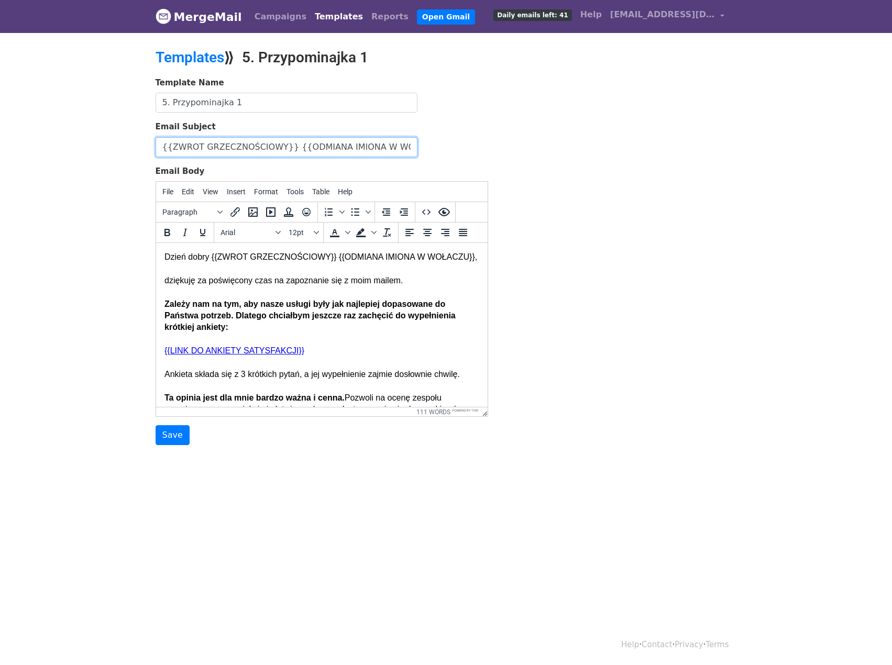
click at [343, 153] on input "{{ZWROT GRZECZNOŚCIOWY}} {{ODMIANA IMIONA W WOŁACZU}}, ponownie proszę 🙏 o chwi…" at bounding box center [287, 147] width 262 height 20
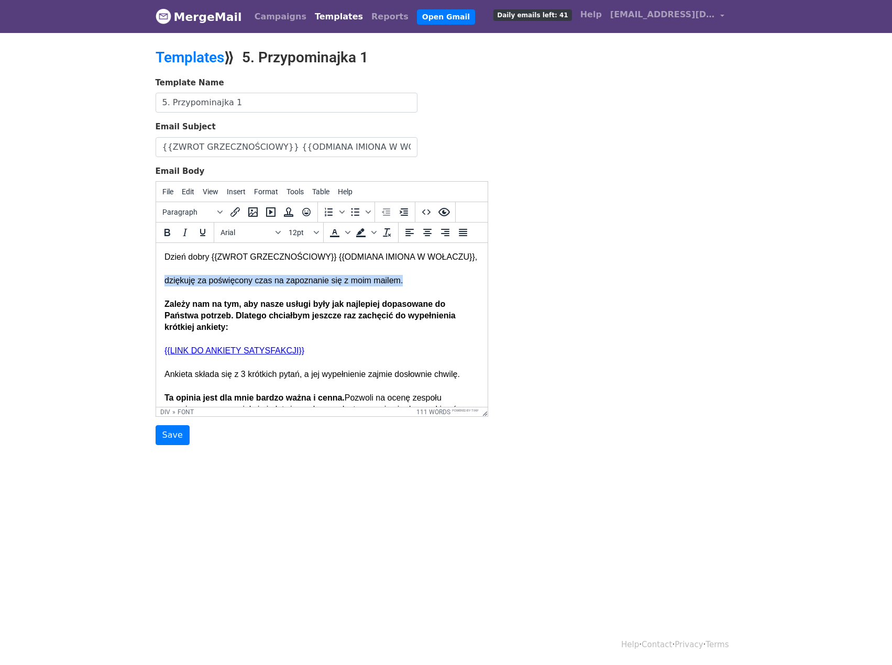
drag, startPoint x: 440, startPoint y: 291, endPoint x: 173, endPoint y: 535, distance: 361.6
click at [156, 295] on html "Dzień dobry {{ZWROT GRZECZNOŚCIOWY}} {{ODMIANA IMIONA W WOŁACZU}}, dziękuję za …" at bounding box center [322, 430] width 332 height 374
copy font "dziękuję za poświęcony czas na zapoznanie się z moim mailem."
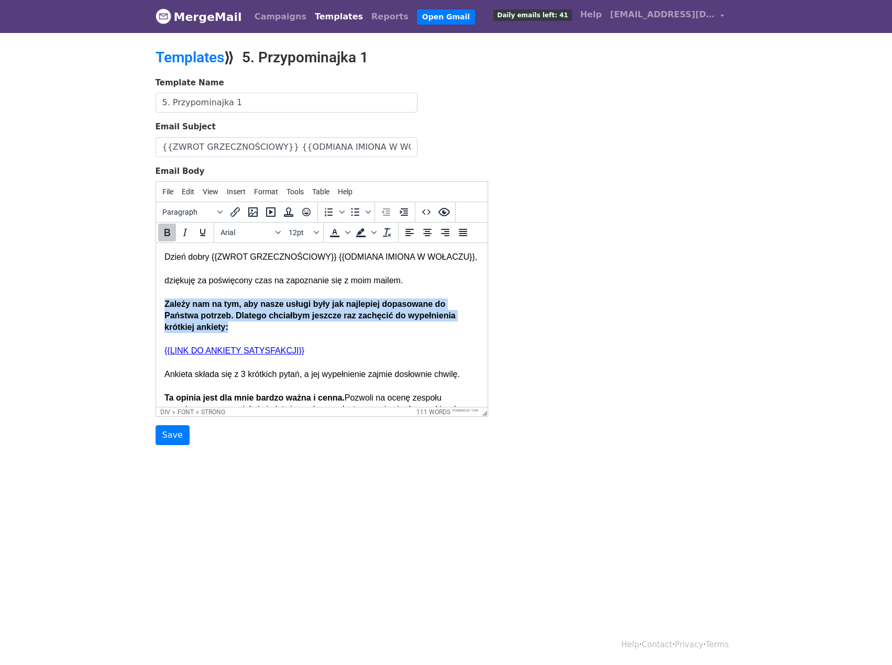
drag, startPoint x: 243, startPoint y: 342, endPoint x: 291, endPoint y: 565, distance: 228.3
click at [156, 317] on html "Dzień dobry {{ZWROT GRZECZNOŚCIOWY}} {{ODMIANA IMIONA W WOŁACZU}}, dziękuję za …" at bounding box center [322, 430] width 332 height 374
copy strong "Zależy nam na tym, aby nasze usługi były jak najlepiej dopasowane do Państwa po…"
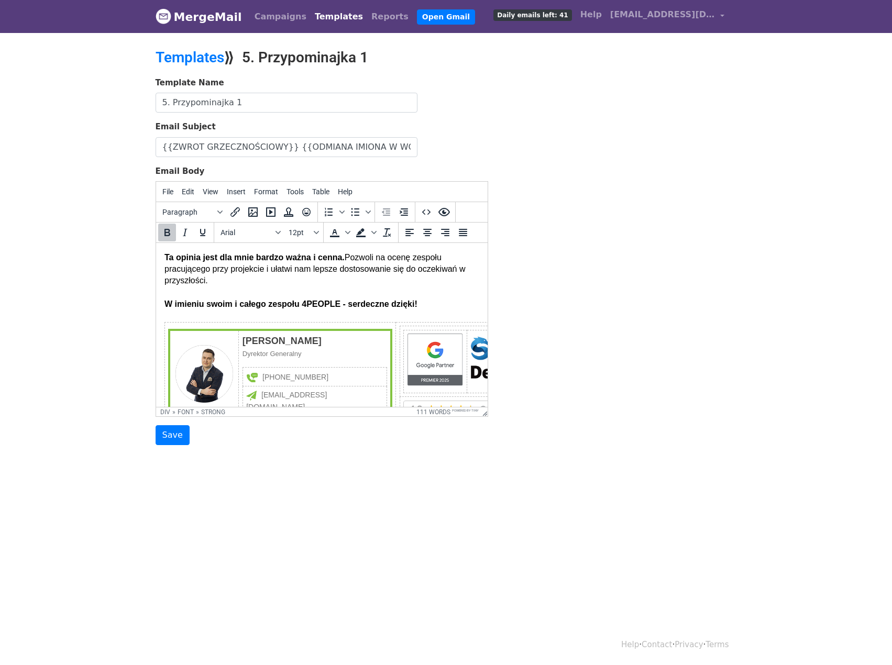
scroll to position [105, 0]
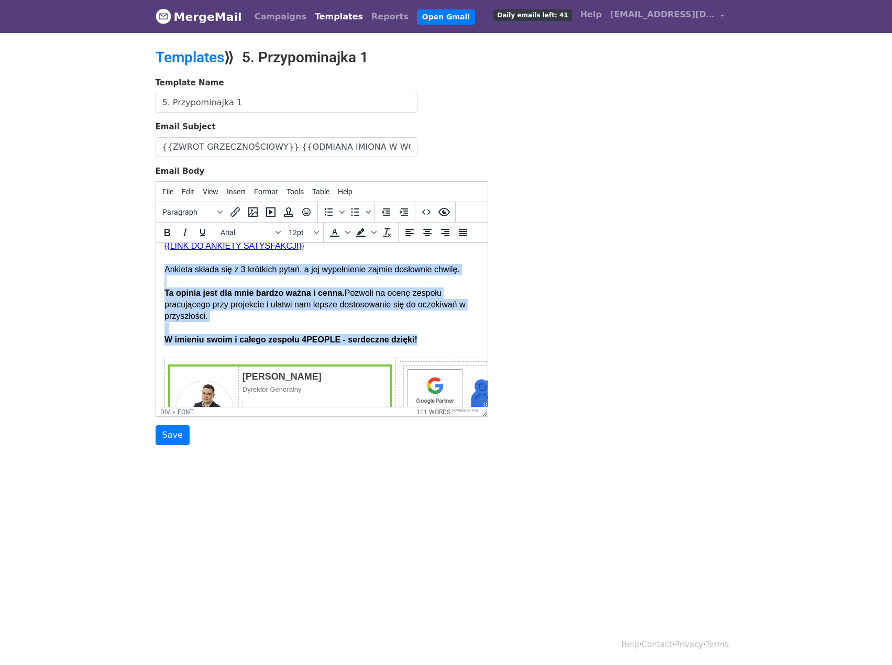
drag, startPoint x: 422, startPoint y: 352, endPoint x: 161, endPoint y: 285, distance: 268.9
click at [161, 285] on html "Dzień dobry {{ZWROT GRZECZNOŚCIOWY}} {{ODMIANA IMIONA W WOŁACZU}}, dziękuję za …" at bounding box center [322, 325] width 332 height 374
copy div "Ankieta składa się z 3 krótkich pytań, a jej wypełnienie zajmie dosłownie chwil…"
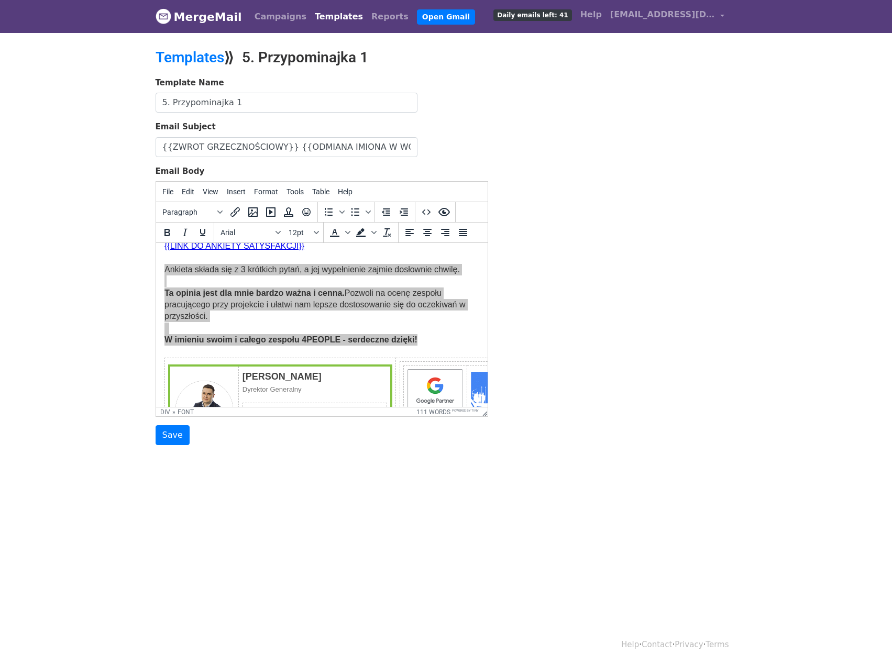
click at [282, 88] on div "Template Name 5. Przypominajka 1" at bounding box center [322, 95] width 333 height 36
click at [277, 103] on input "5. Przypominajka 1" at bounding box center [287, 103] width 262 height 20
type input "5. Przypominajka 1 [OLD]"
click at [172, 425] on input "Save" at bounding box center [173, 435] width 34 height 20
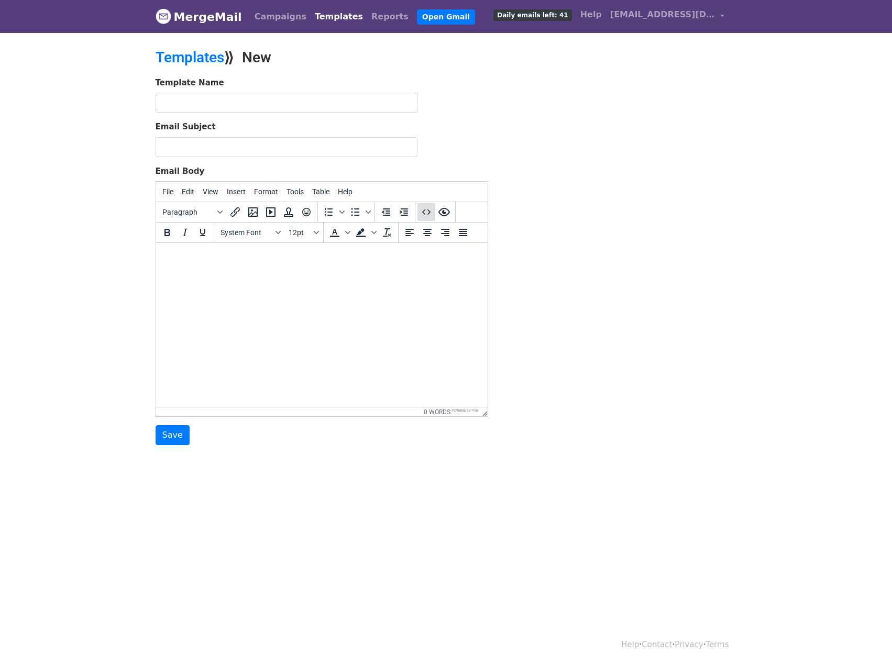
click at [422, 213] on icon "Source code" at bounding box center [426, 212] width 13 height 13
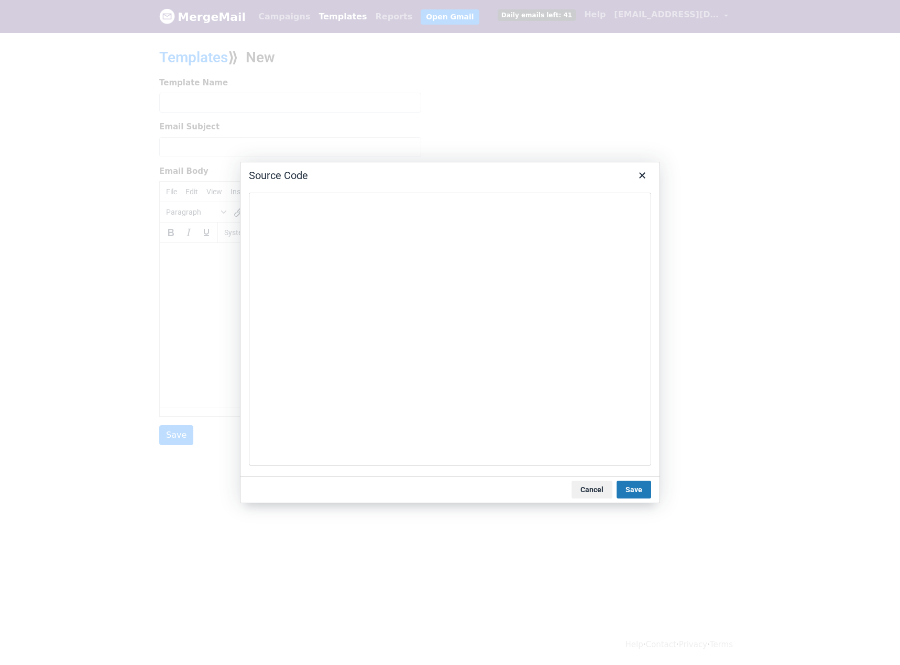
click at [384, 262] on textarea at bounding box center [450, 329] width 402 height 273
type textarea "<div style="font-family: Arial, Helvetica, sans-serif; font-size: 16px; line-he…"
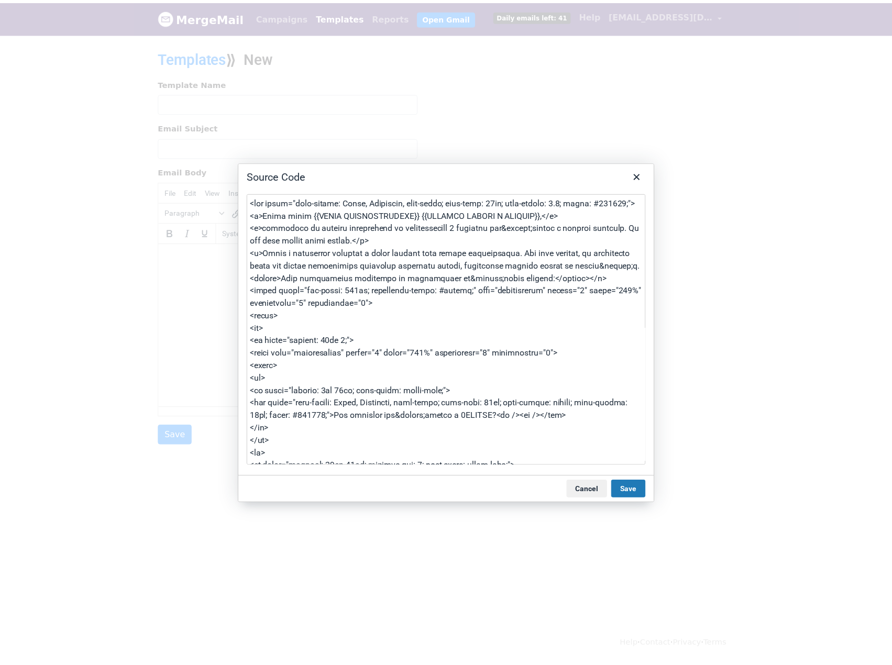
scroll to position [3602, 0]
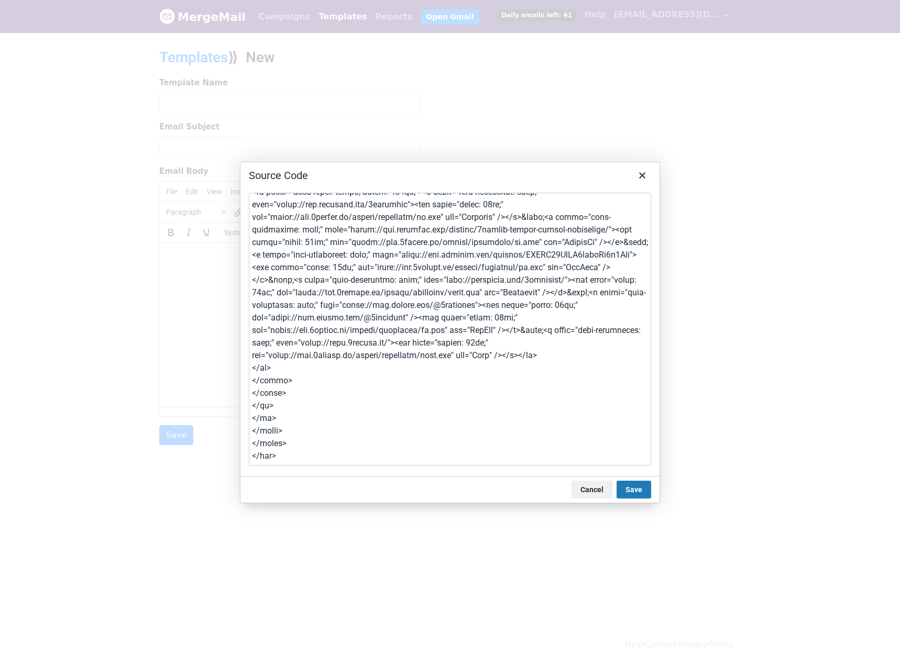
click at [630, 490] on button "Save" at bounding box center [634, 490] width 35 height 18
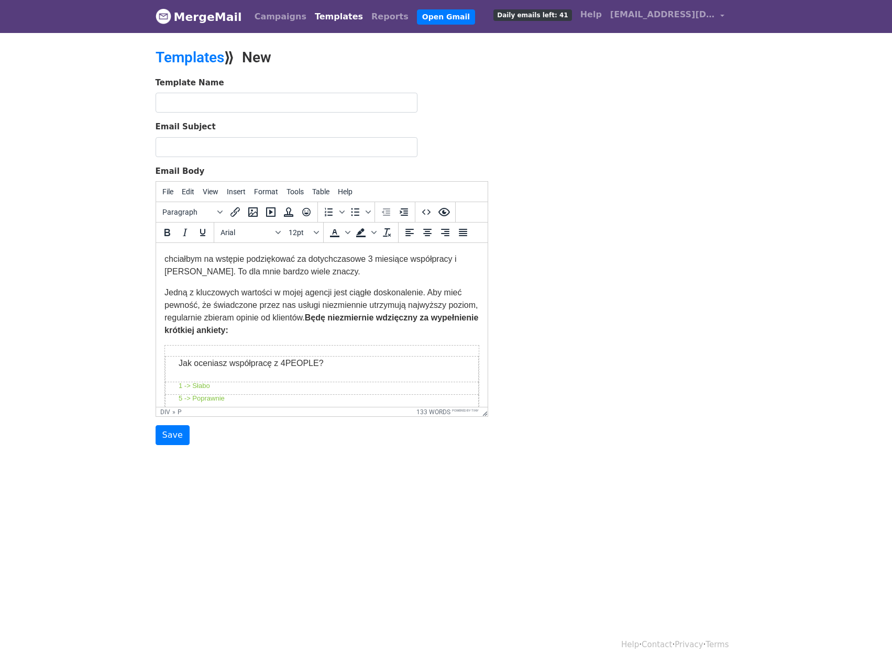
scroll to position [0, 0]
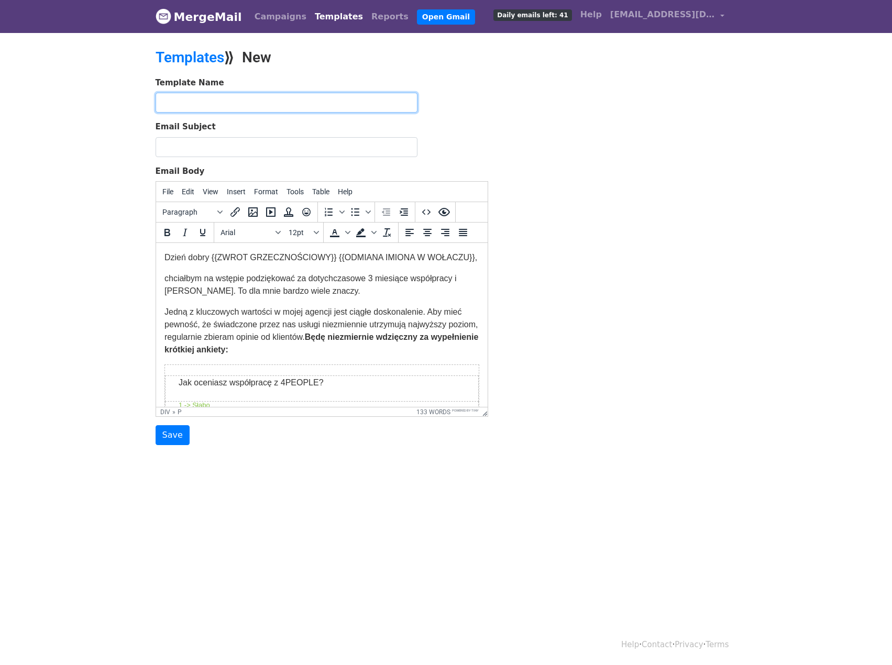
click at [346, 95] on input "text" at bounding box center [287, 103] width 262 height 20
click at [268, 103] on input "5. Przypominajka 1" at bounding box center [287, 103] width 262 height 20
type input "5. Przypominajka 1 [NEW]"
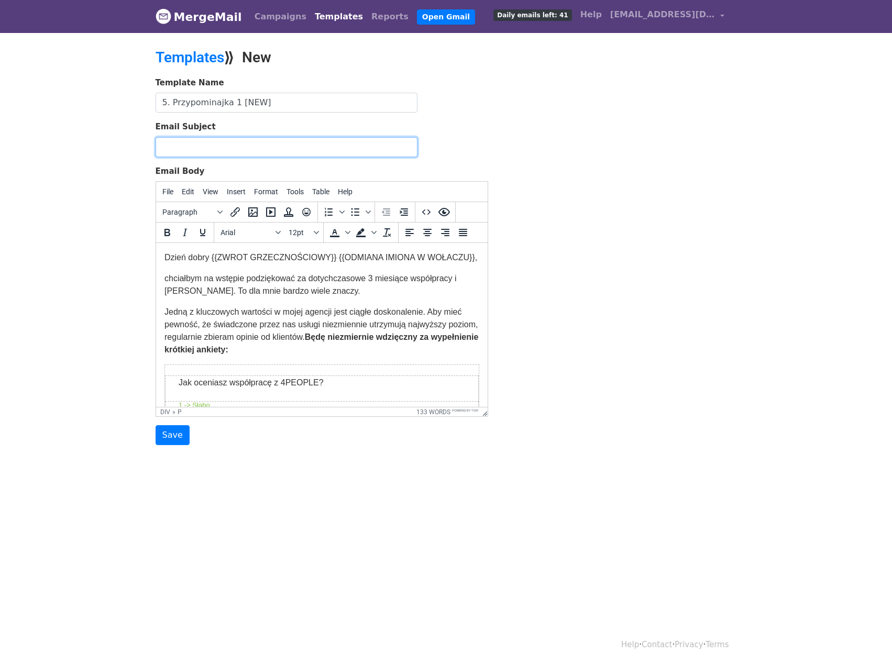
click at [256, 147] on input "Email Subject" at bounding box center [287, 147] width 262 height 20
paste input "{{ZWROT GRZECZNOŚCIOWY}} {{ODMIANA IMIONA W WOŁACZU}}, ponownie proszę 🙏 o chwi…"
type input "{{ZWROT GRZECZNOŚCIOWY}} {{ODMIANA IMIONA W WOŁACZU}}, ponownie proszę 🙏 o chwi…"
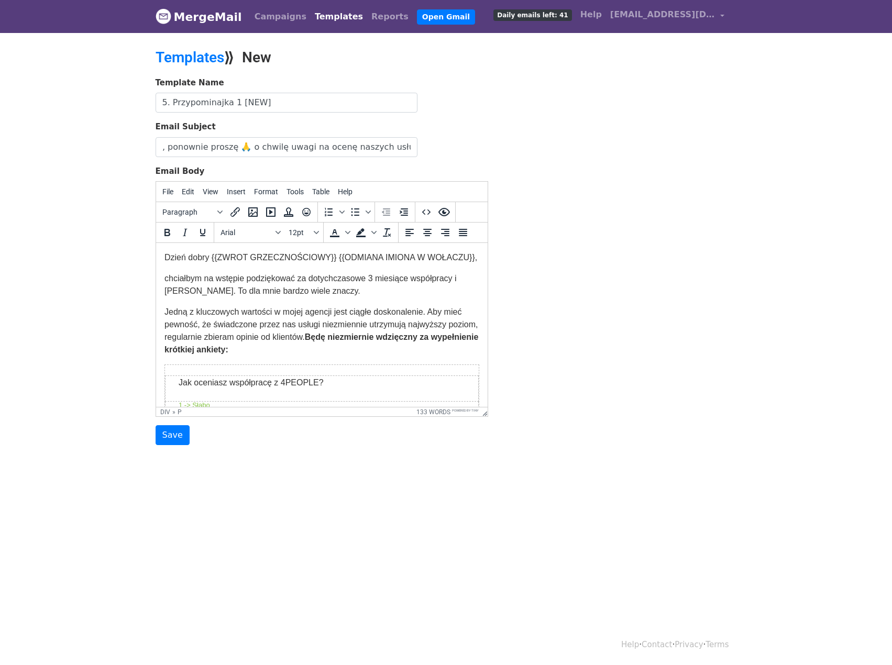
scroll to position [0, 0]
click at [609, 117] on div "Template Name 5. Przypominajka 1 [NEW] Email Subject {{ZWROT GRZECZNOŚCIOWY}} {…" at bounding box center [446, 261] width 597 height 369
drag, startPoint x: 389, startPoint y: 301, endPoint x: 288, endPoint y: 552, distance: 270.1
click at [156, 294] on html "Dzień dobry {{ZWROT GRZECZNOŚCIOWY}} {{ODMIANA IMIONA W WOŁACZU}}, chciałbym na…" at bounding box center [322, 519] width 332 height 553
paste body
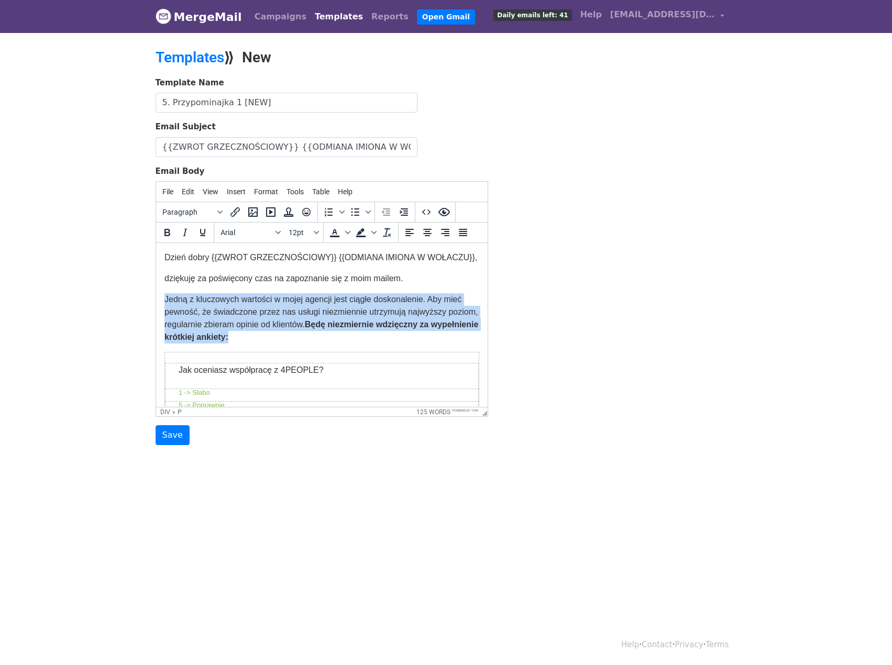
drag, startPoint x: 295, startPoint y: 350, endPoint x: 302, endPoint y: 560, distance: 210.2
click at [156, 317] on html "Dzień dobry {{ZWROT GRZECZNOŚCIOWY}} {{ODMIANA IMIONA W WOŁACZU}}, dziękuję za …" at bounding box center [322, 513] width 332 height 540
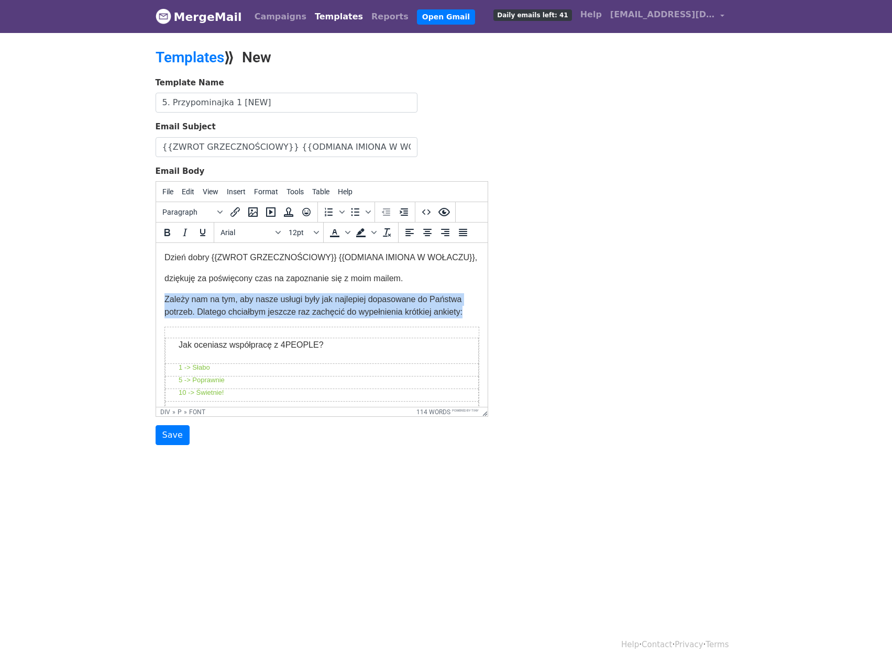
drag, startPoint x: 470, startPoint y: 323, endPoint x: 117, endPoint y: 314, distance: 353.2
click at [156, 314] on html "Dzień dobry {{ZWROT GRZECZNOŚCIOWY}} {{ODMIANA IMIONA W WOŁACZU}}, dziękuję za …" at bounding box center [322, 500] width 332 height 515
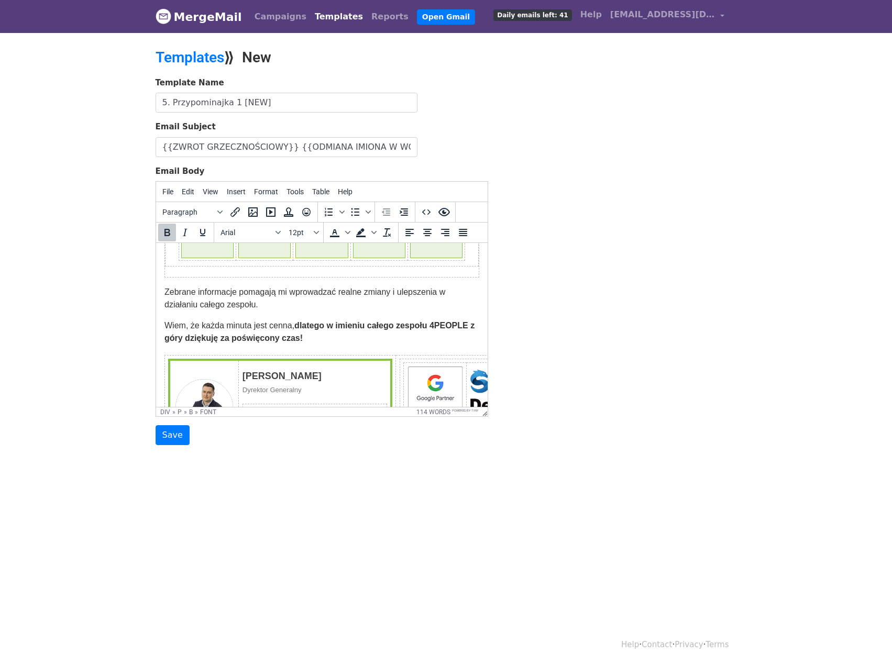
scroll to position [262, 0]
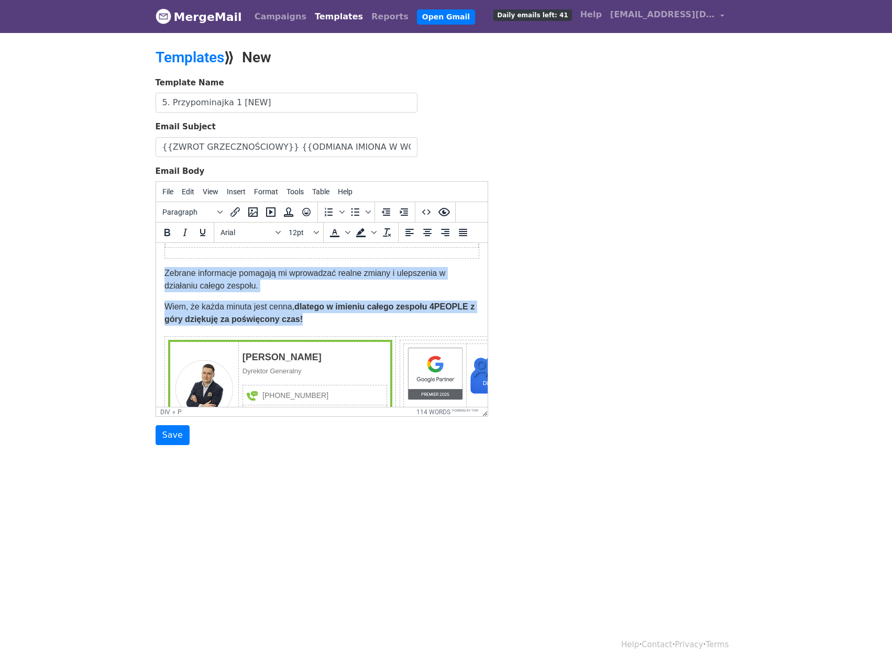
drag, startPoint x: 332, startPoint y: 333, endPoint x: 263, endPoint y: 524, distance: 202.7
click at [156, 279] on html "Dzień dobry {{ZWROT GRZECZNOŚCIOWY}} {{ODMIANA IMIONA W WOŁACZU}}, dziękuję za …" at bounding box center [322, 245] width 332 height 528
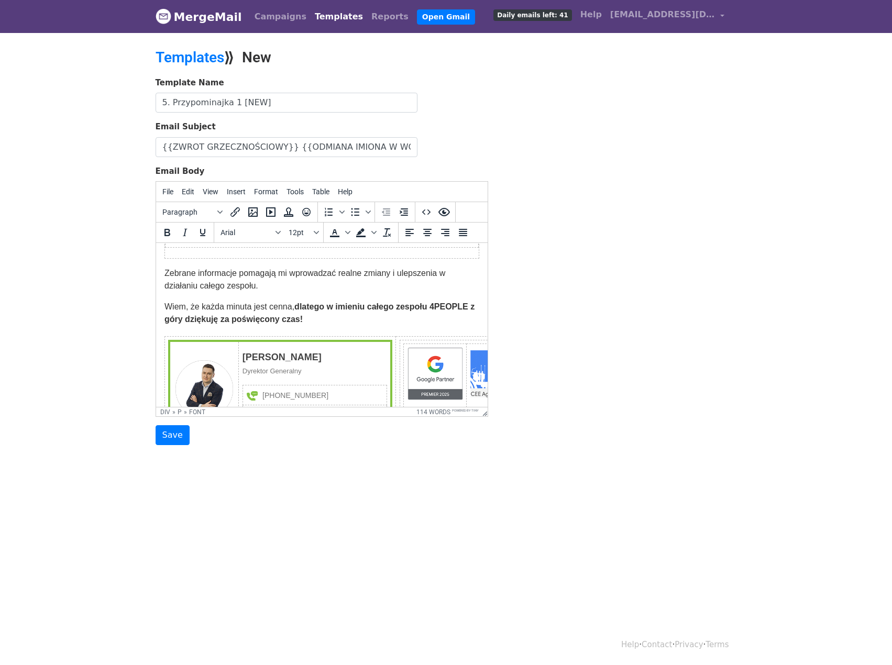
scroll to position [267, 0]
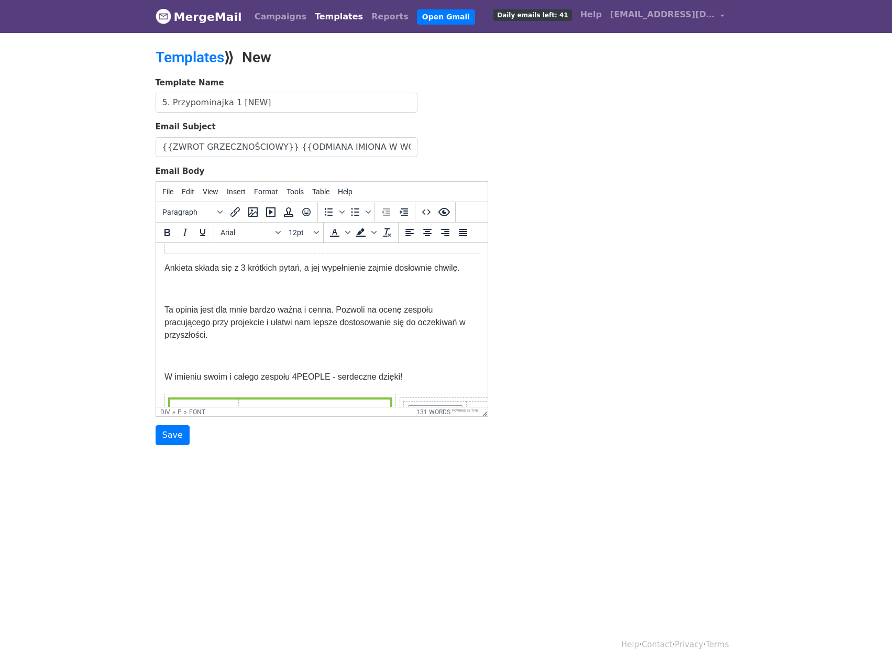
click at [245, 313] on div "Dzień dobry {{ZWROT GRZECZNOŚCIOWY}} {{ODMIANA IMIONA W WOŁACZU}}, dziękuję za …" at bounding box center [321, 271] width 315 height 574
click at [237, 295] on p at bounding box center [321, 289] width 315 height 13
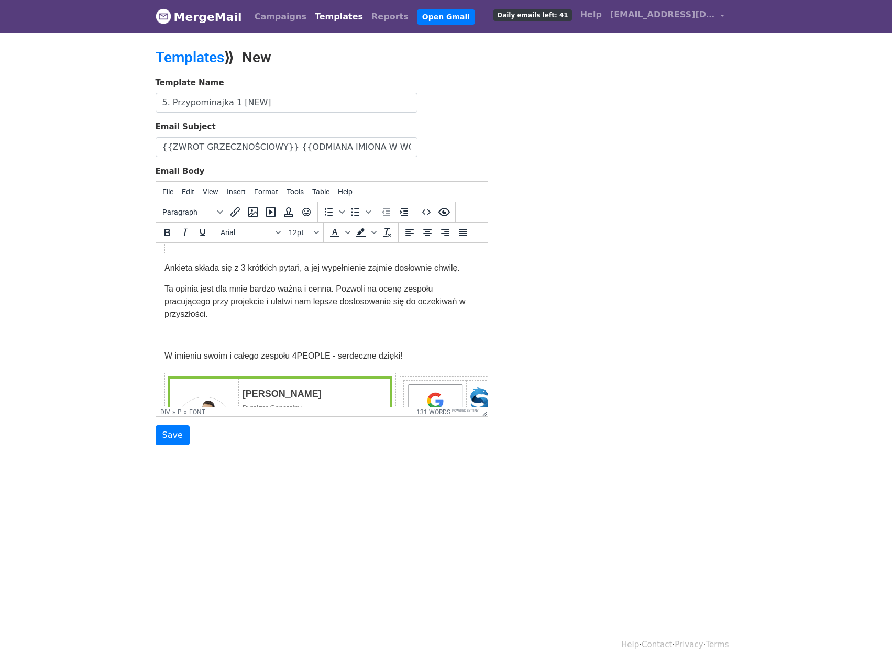
click at [221, 342] on p at bounding box center [321, 335] width 315 height 13
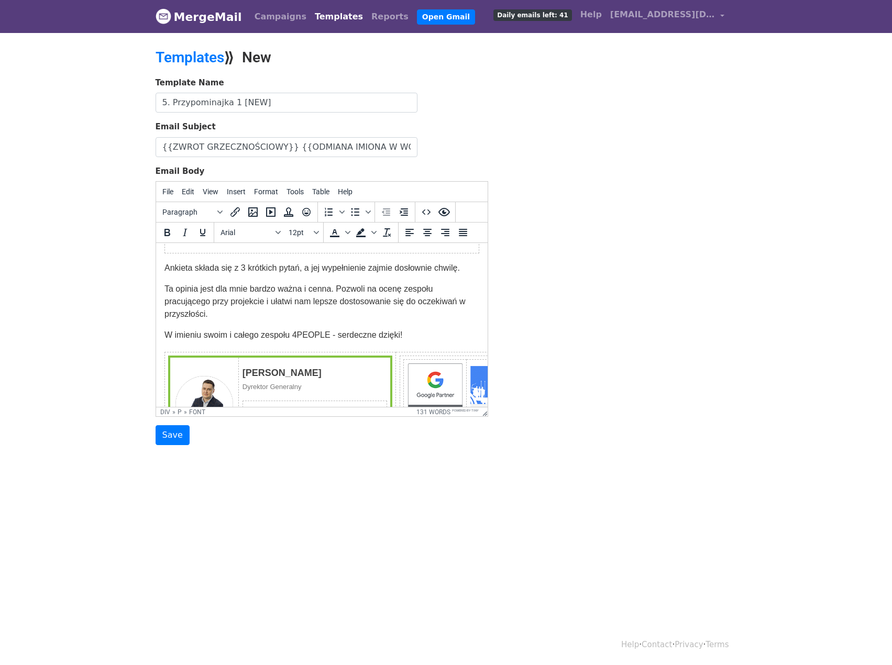
click at [454, 342] on p "W imieniu swoim i całego zespołu 4PEOPLE - serdeczne dzięki!" at bounding box center [321, 335] width 315 height 13
drag, startPoint x: 417, startPoint y: 353, endPoint x: 161, endPoint y: 349, distance: 255.7
click at [161, 349] on html "Dzień dobry {{ZWROT GRZECZNOŚCIOWY}} {{ODMIANA IMIONA W WOŁACZU}}, dziękuję za …" at bounding box center [322, 250] width 332 height 549
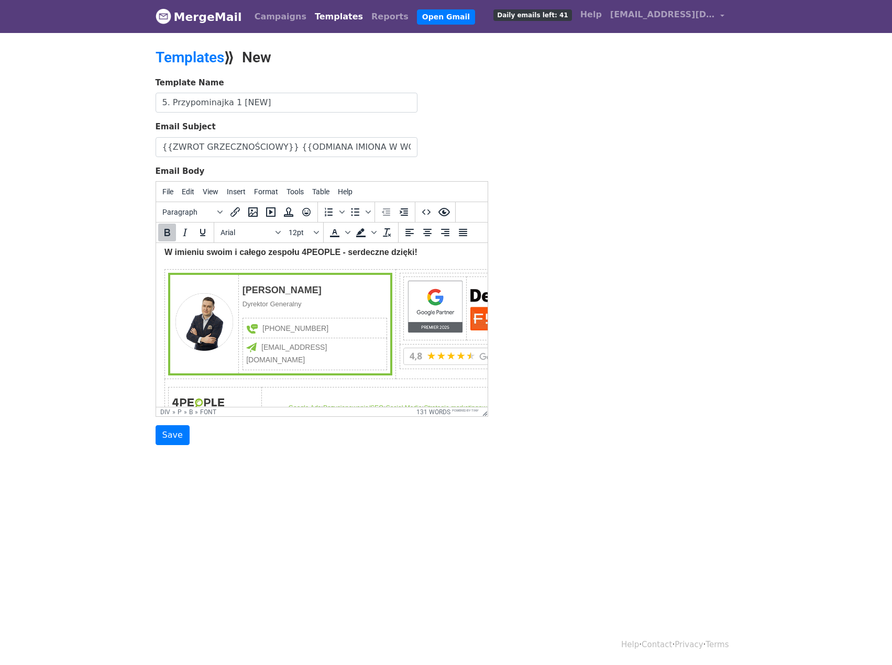
scroll to position [256, 0]
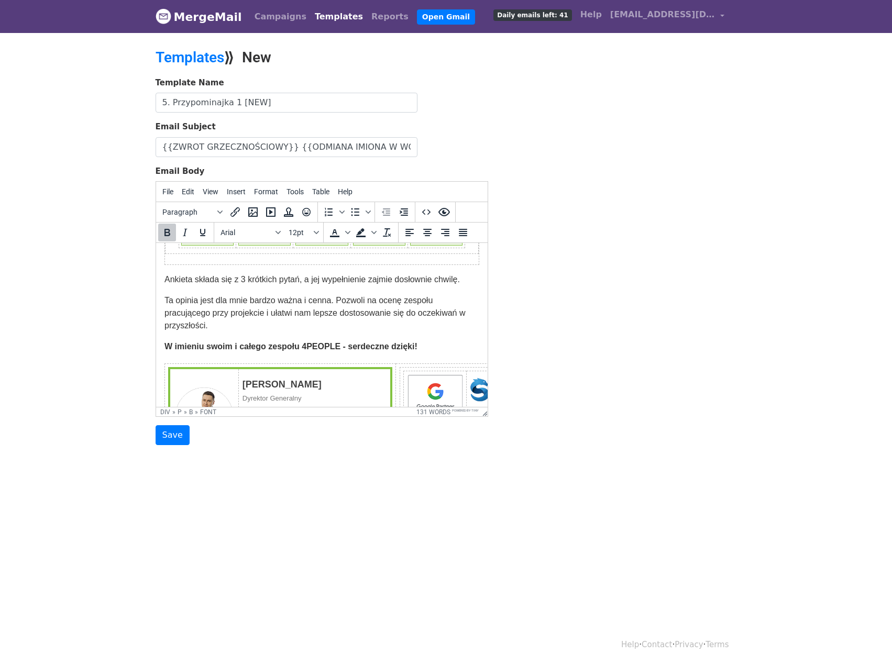
click at [409, 330] on font "Ta opinia jest dla mnie bardzo ważna i cenna. Pozwoli na ocenę zespołu pracując…" at bounding box center [314, 313] width 301 height 34
drag, startPoint x: 332, startPoint y: 314, endPoint x: 136, endPoint y: 312, distance: 196.0
click at [156, 312] on html "Dzień dobry {{ZWROT GRZECZNOŚCIOWY}} {{ODMIANA IMIONA W WOŁACZU}}, dziękuję za …" at bounding box center [322, 261] width 332 height 549
click at [337, 315] on font "Ta opinia jest dla mnie bardzo ważna i cenna. Pozwoli na ocenę zespołu pracując…" at bounding box center [314, 313] width 301 height 34
drag, startPoint x: 411, startPoint y: 359, endPoint x: 157, endPoint y: 358, distance: 254.1
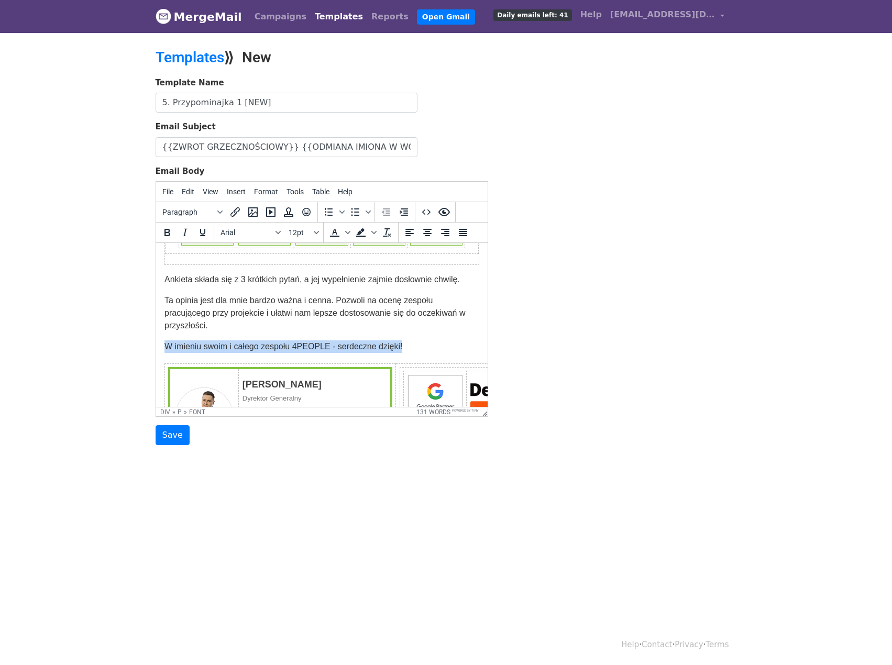
click at [157, 358] on html "Dzień dobry {{ZWROT GRZECZNOŚCIOWY}} {{ODMIANA IMIONA W WOŁACZU}}, dziękuję za …" at bounding box center [322, 261] width 332 height 549
click at [298, 322] on p "Ta opinia jest dla mnie bardzo ważna i cenna. Pozwoli na ocenę zespołu pracując…" at bounding box center [321, 313] width 315 height 38
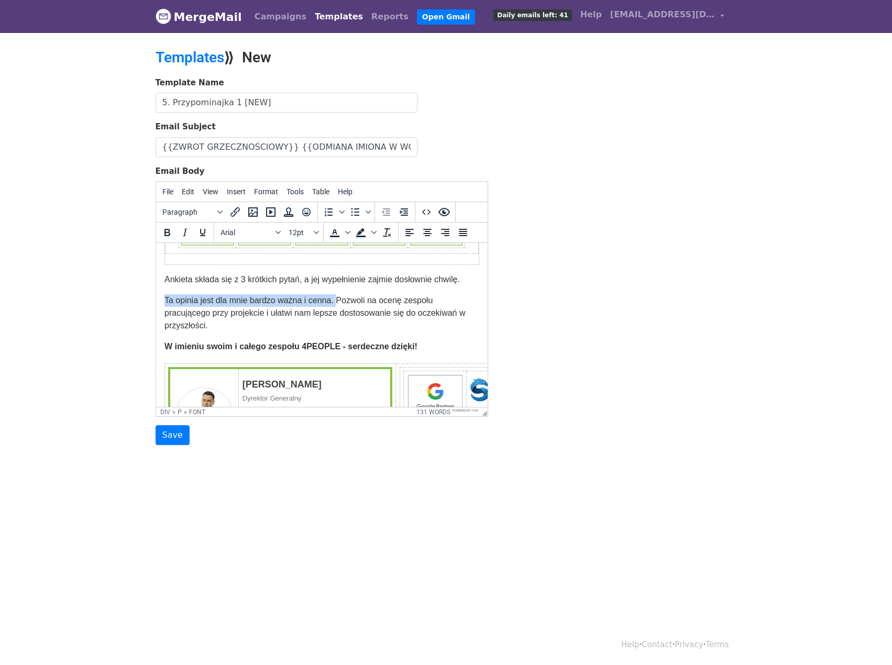
drag, startPoint x: 334, startPoint y: 313, endPoint x: 310, endPoint y: 553, distance: 240.6
click at [156, 309] on html "Dzień dobry {{ZWROT GRZECZNOŚCIOWY}} {{ODMIANA IMIONA W WOŁACZU}}, dziękuję za …" at bounding box center [322, 261] width 332 height 549
click at [273, 483] on body "MergeMail Campaigns Templates Reports Open Gmail Daily emails left: 41 Help pol…" at bounding box center [446, 243] width 892 height 487
click at [176, 441] on input "Save" at bounding box center [173, 435] width 34 height 20
